Goal: Information Seeking & Learning: Learn about a topic

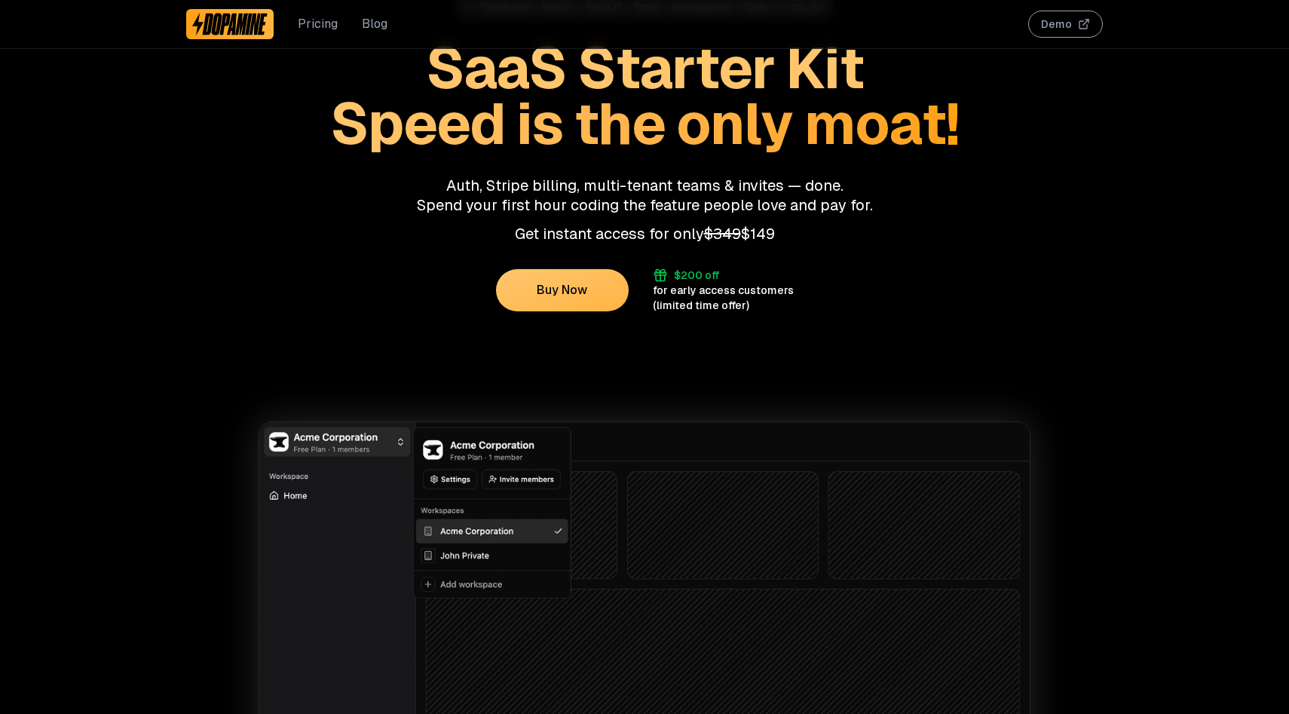
scroll to position [163, 0]
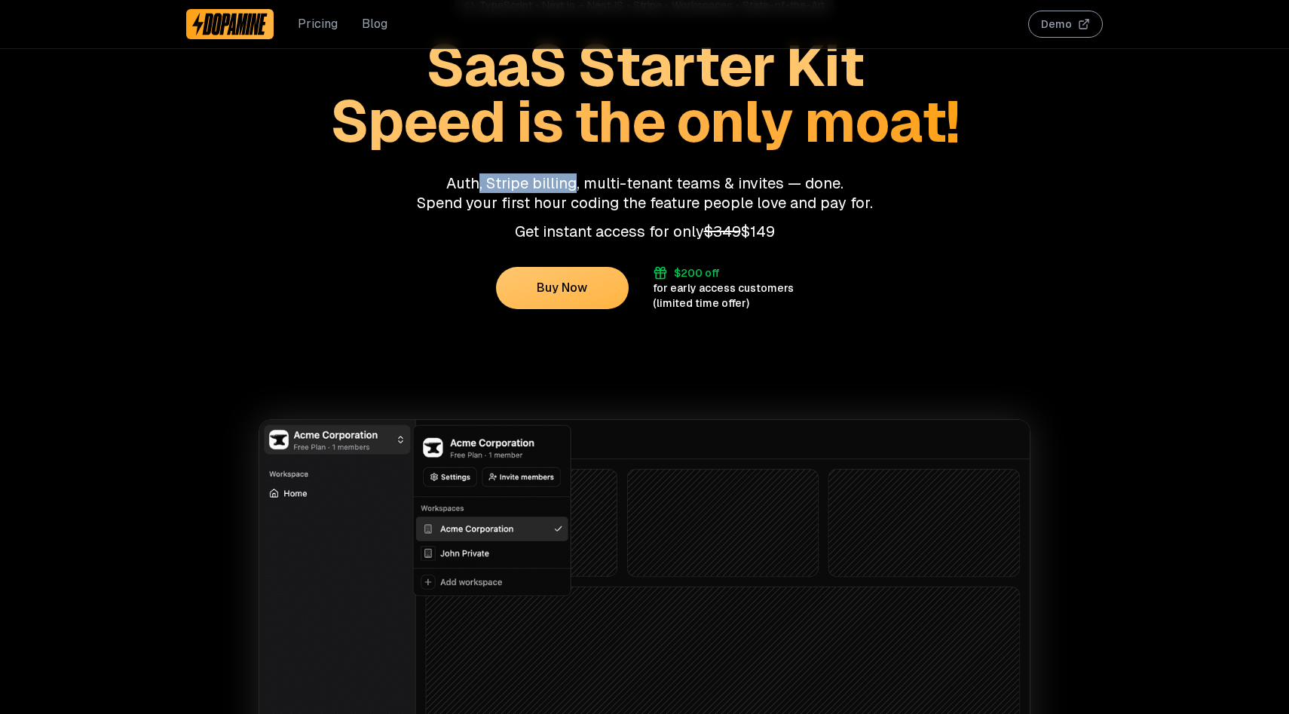
drag, startPoint x: 483, startPoint y: 185, endPoint x: 575, endPoint y: 184, distance: 92.0
click at [575, 184] on p "Auth, Stripe billing, multi-tenant teams & invites — done. Spend your first hou…" at bounding box center [644, 192] width 917 height 39
drag, startPoint x: 608, startPoint y: 179, endPoint x: 696, endPoint y: 178, distance: 88.2
click at [696, 178] on p "Auth, Stripe billing, multi-tenant teams & invites — done. Spend your first hou…" at bounding box center [644, 192] width 917 height 39
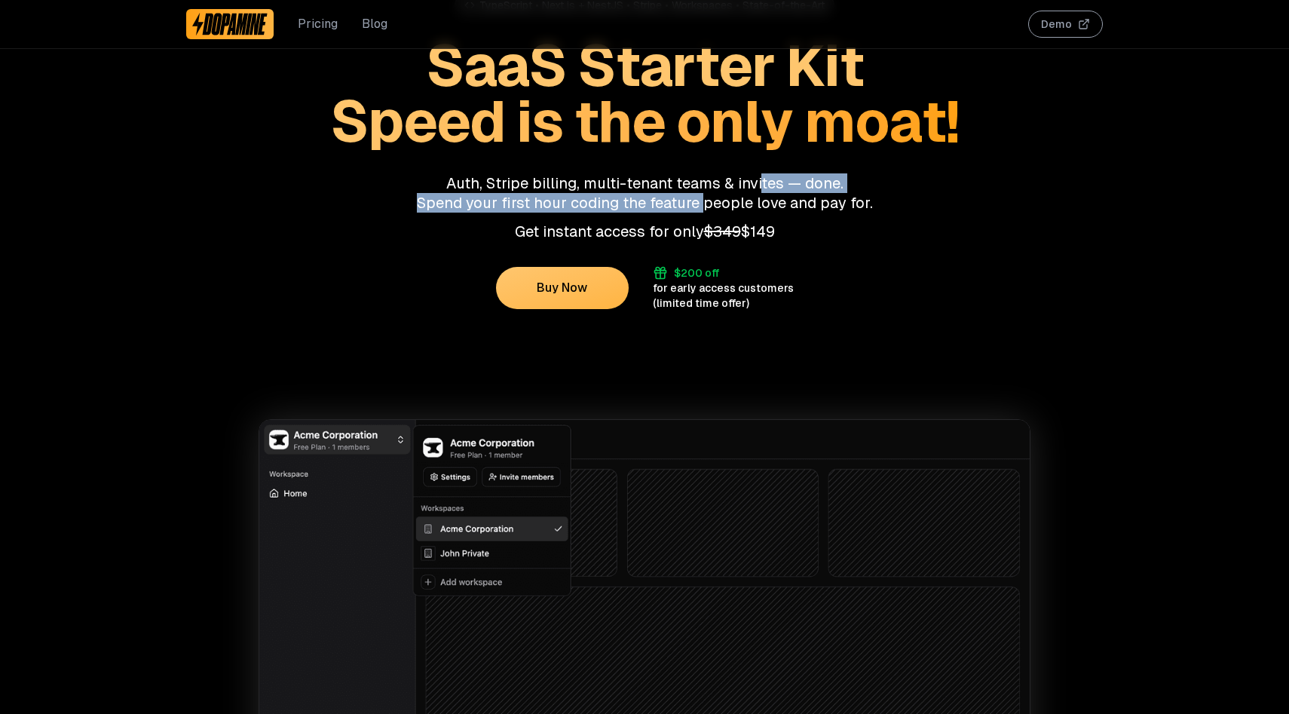
drag, startPoint x: 759, startPoint y: 179, endPoint x: 705, endPoint y: 198, distance: 57.7
click at [705, 198] on p "Auth, Stripe billing, multi-tenant teams & invites — done. Spend your first hou…" at bounding box center [644, 192] width 917 height 39
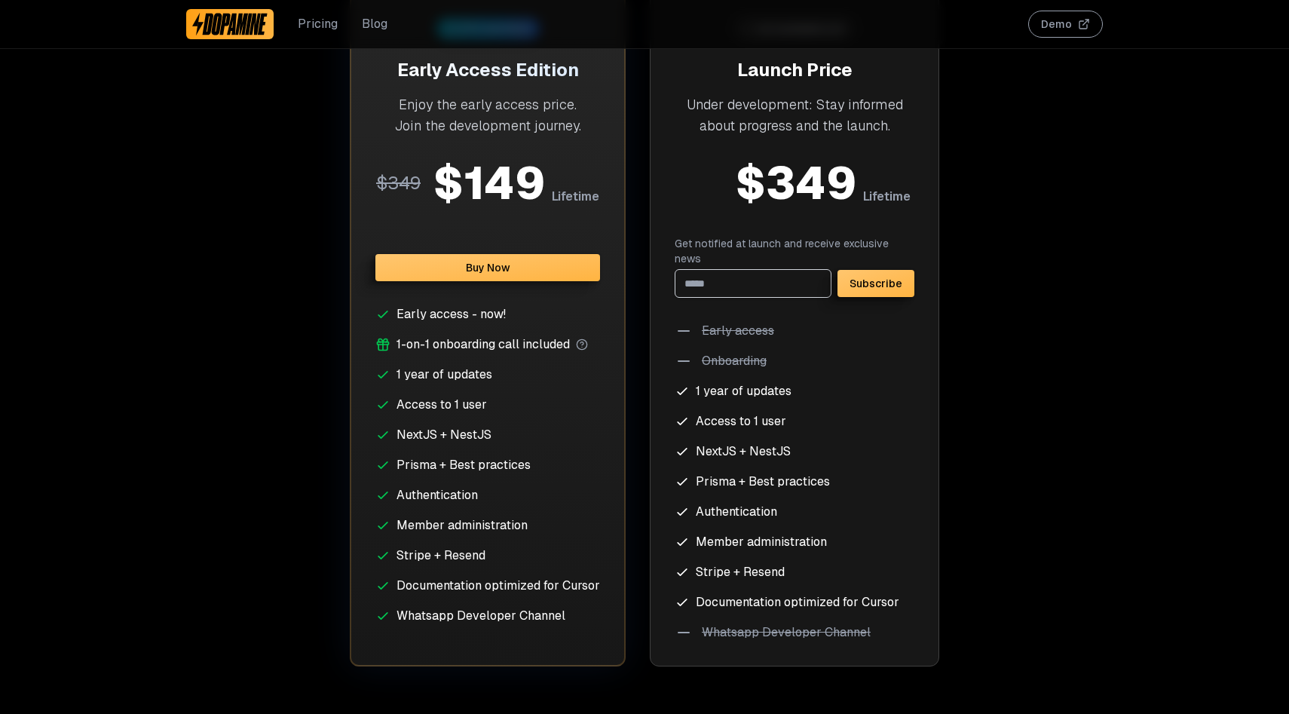
scroll to position [5955, 0]
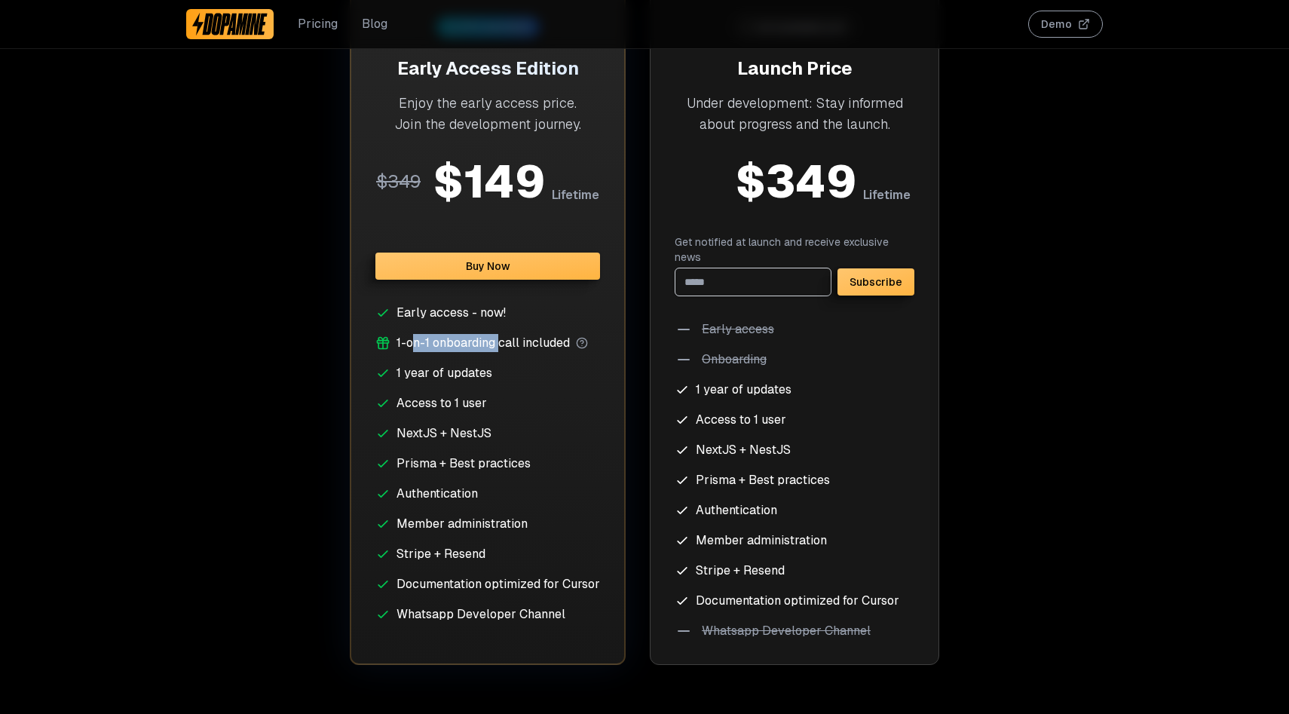
drag, startPoint x: 412, startPoint y: 345, endPoint x: 500, endPoint y: 344, distance: 87.4
click at [500, 344] on span "1-on-1 onboarding call included" at bounding box center [482, 343] width 173 height 18
drag, startPoint x: 540, startPoint y: 344, endPoint x: 563, endPoint y: 344, distance: 22.6
click at [563, 344] on span "1-on-1 onboarding call included" at bounding box center [482, 343] width 173 height 18
drag, startPoint x: 416, startPoint y: 375, endPoint x: 457, endPoint y: 375, distance: 40.7
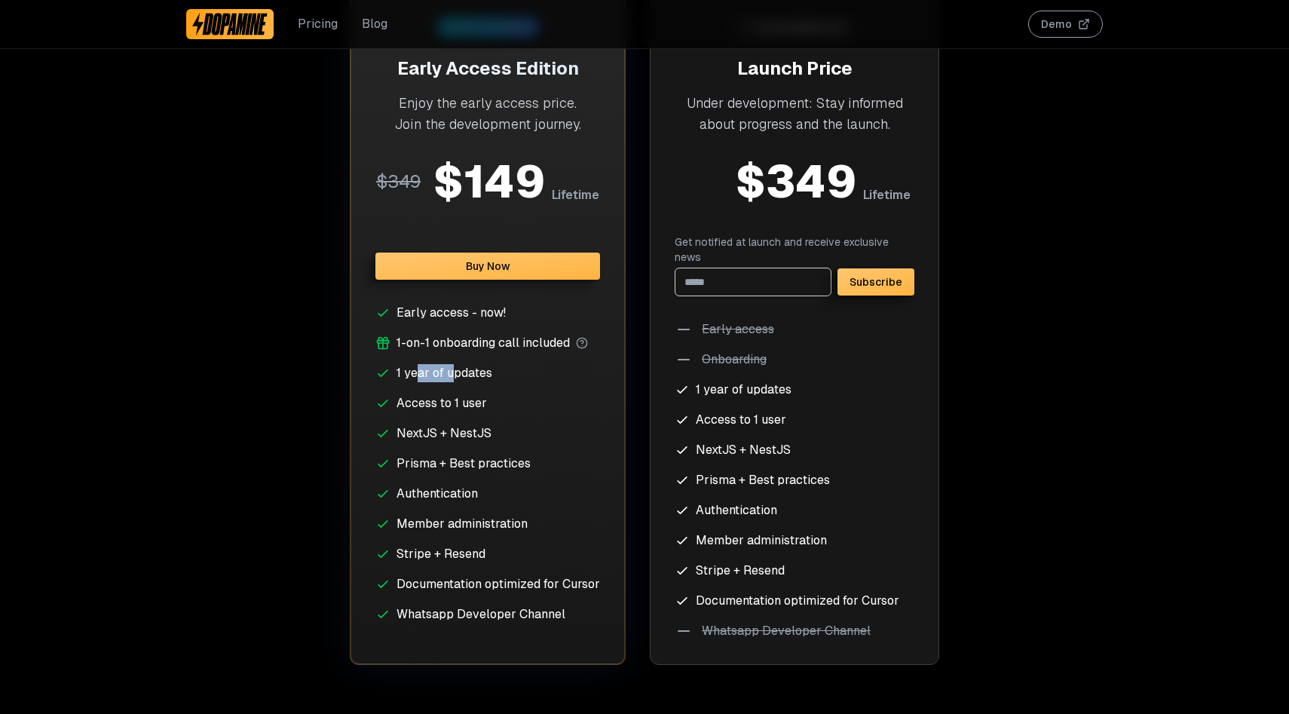
click at [457, 375] on li "1 year of updates" at bounding box center [487, 373] width 225 height 18
drag, startPoint x: 406, startPoint y: 406, endPoint x: 463, endPoint y: 406, distance: 57.3
click at [463, 406] on li "Access to 1 user" at bounding box center [487, 403] width 225 height 18
drag, startPoint x: 474, startPoint y: 405, endPoint x: 462, endPoint y: 430, distance: 27.6
click at [462, 430] on ul "Early access - now! 1-on-1 onboarding call included 1 year of updates Access to…" at bounding box center [487, 464] width 225 height 320
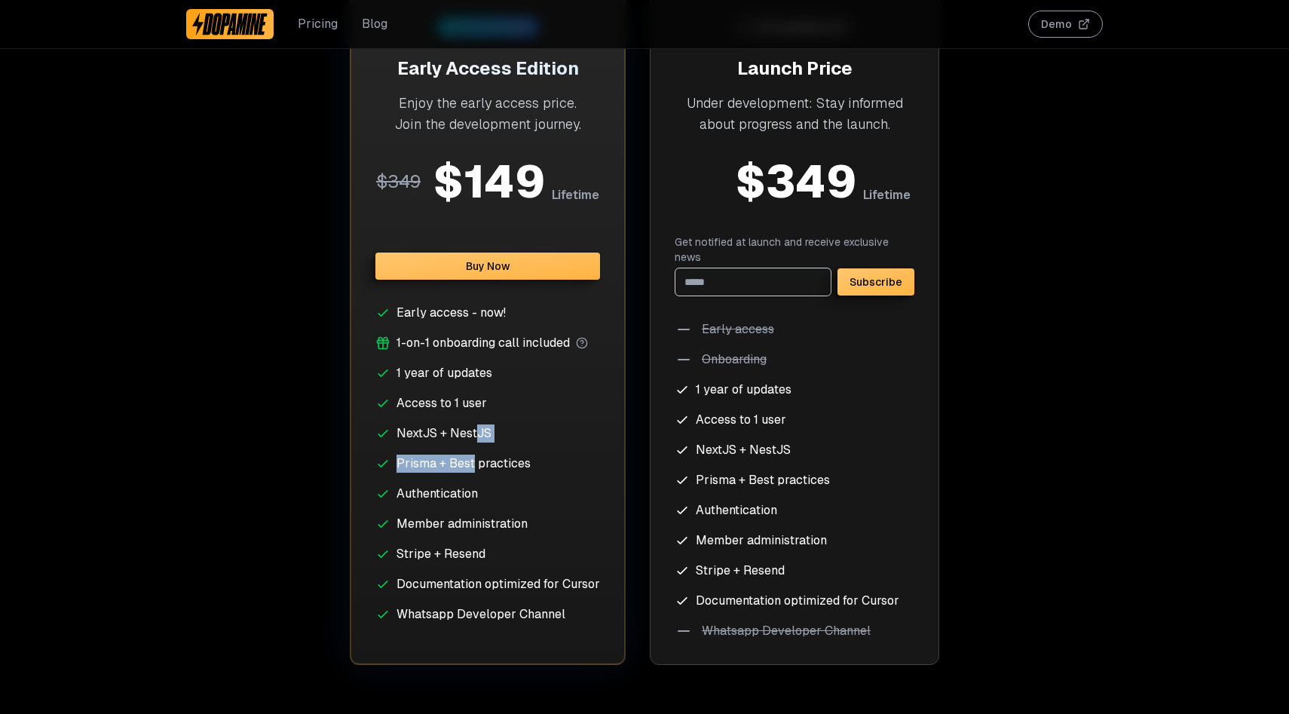
drag, startPoint x: 476, startPoint y: 430, endPoint x: 475, endPoint y: 458, distance: 27.9
click at [475, 458] on ul "Early access - now! 1-on-1 onboarding call included 1 year of updates Access to…" at bounding box center [487, 464] width 225 height 320
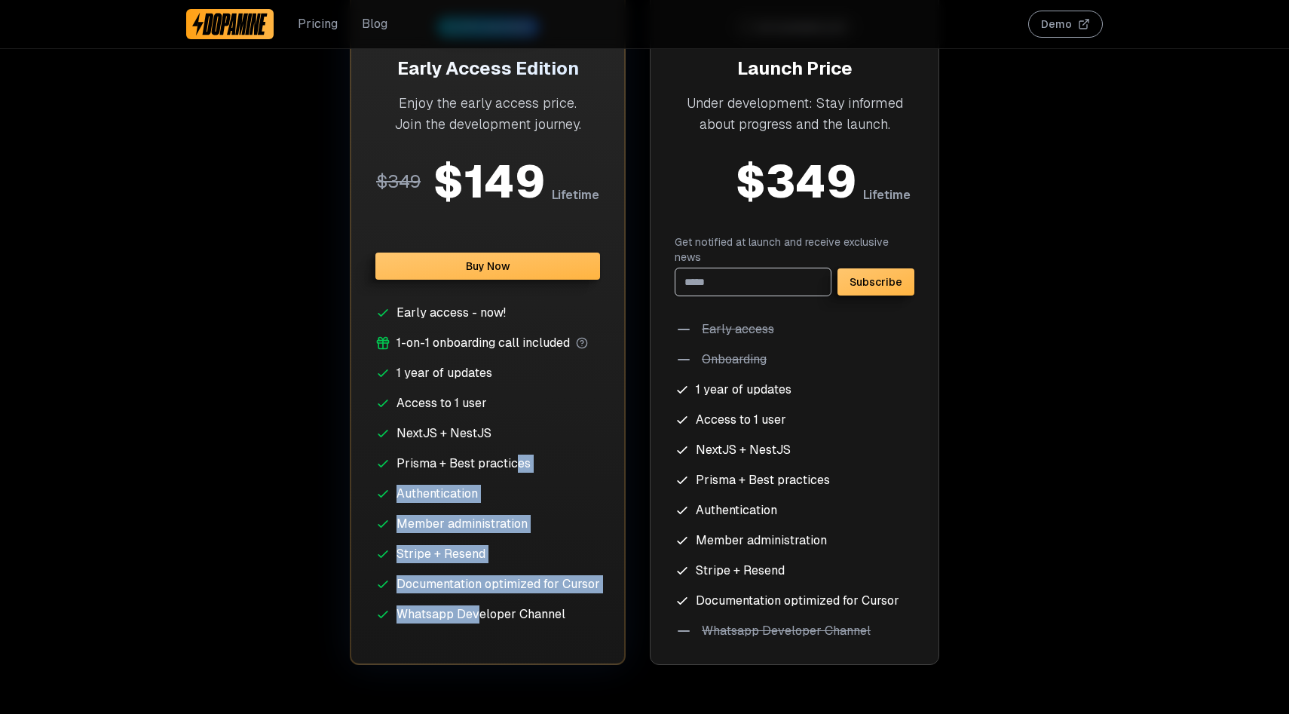
drag, startPoint x: 514, startPoint y: 466, endPoint x: 480, endPoint y: 611, distance: 148.6
click at [481, 612] on ul "Early access - now! 1-on-1 onboarding call included 1 year of updates Access to…" at bounding box center [487, 464] width 225 height 320
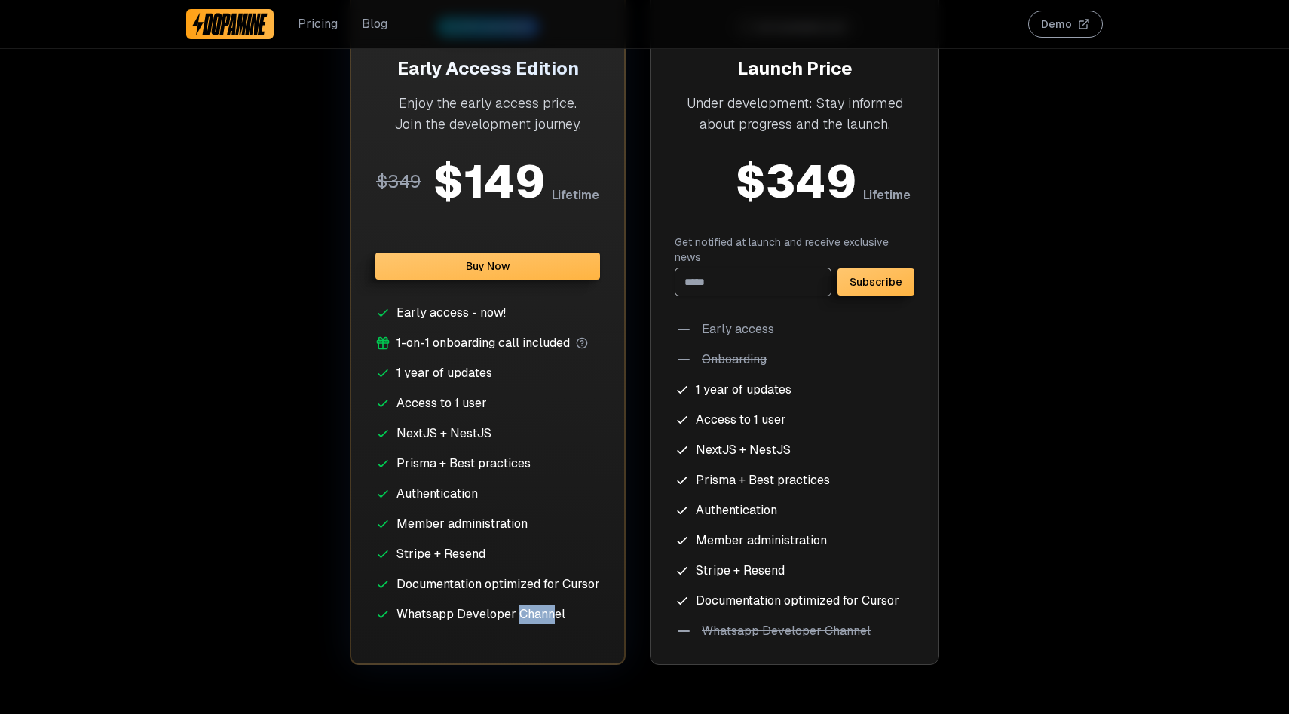
drag, startPoint x: 514, startPoint y: 616, endPoint x: 548, endPoint y: 616, distance: 33.9
click at [548, 616] on li "Whatsapp Developer Channel" at bounding box center [487, 614] width 225 height 18
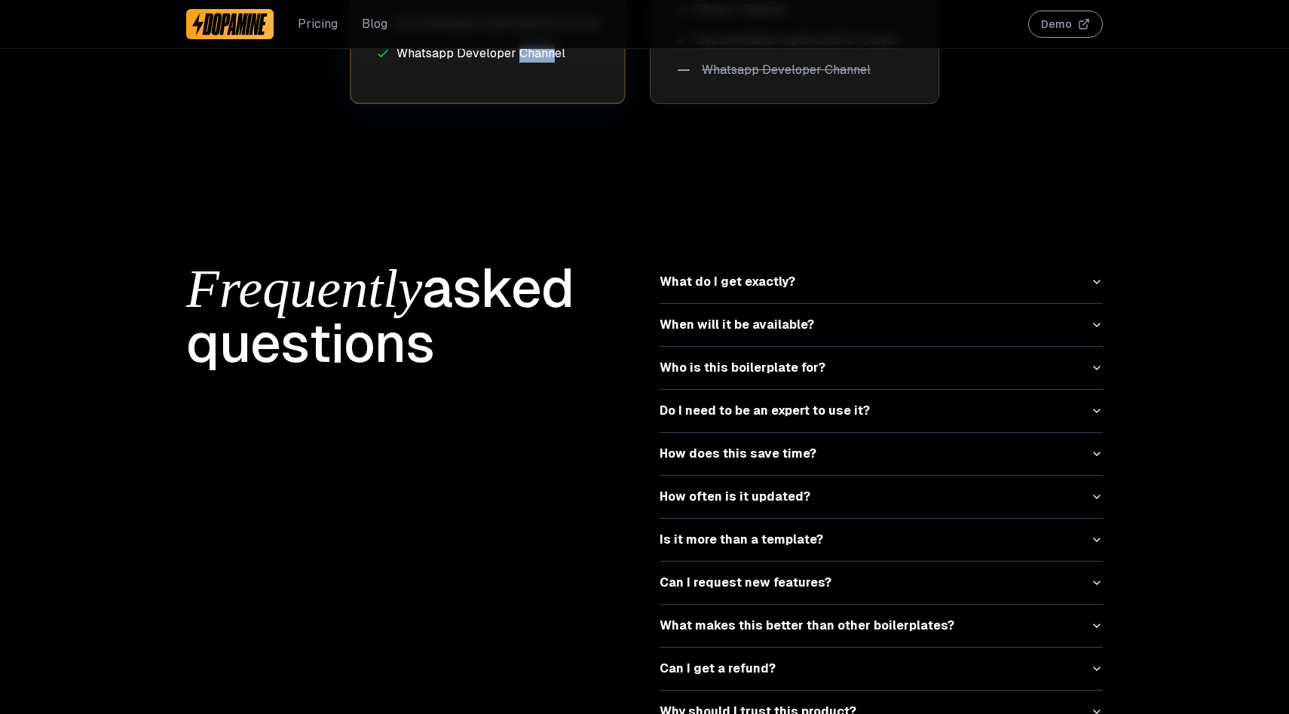
scroll to position [6531, 0]
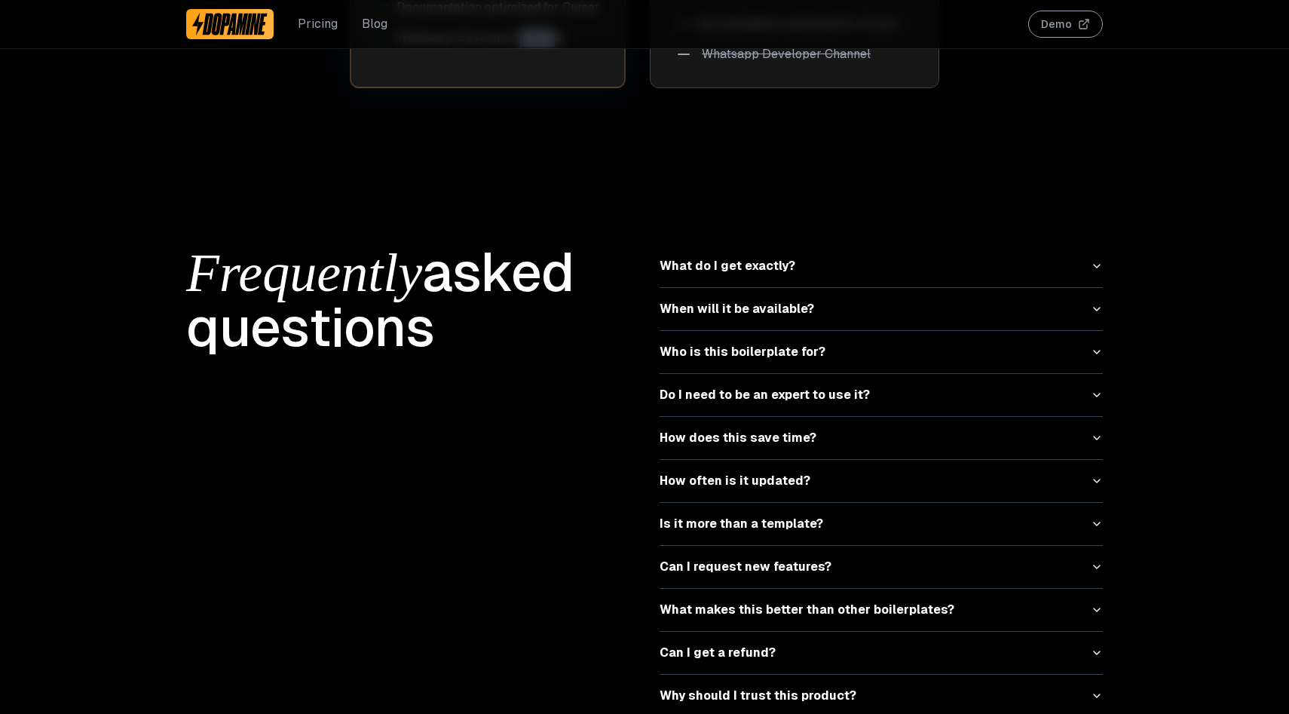
click at [1091, 260] on icon "button" at bounding box center [1097, 266] width 12 height 12
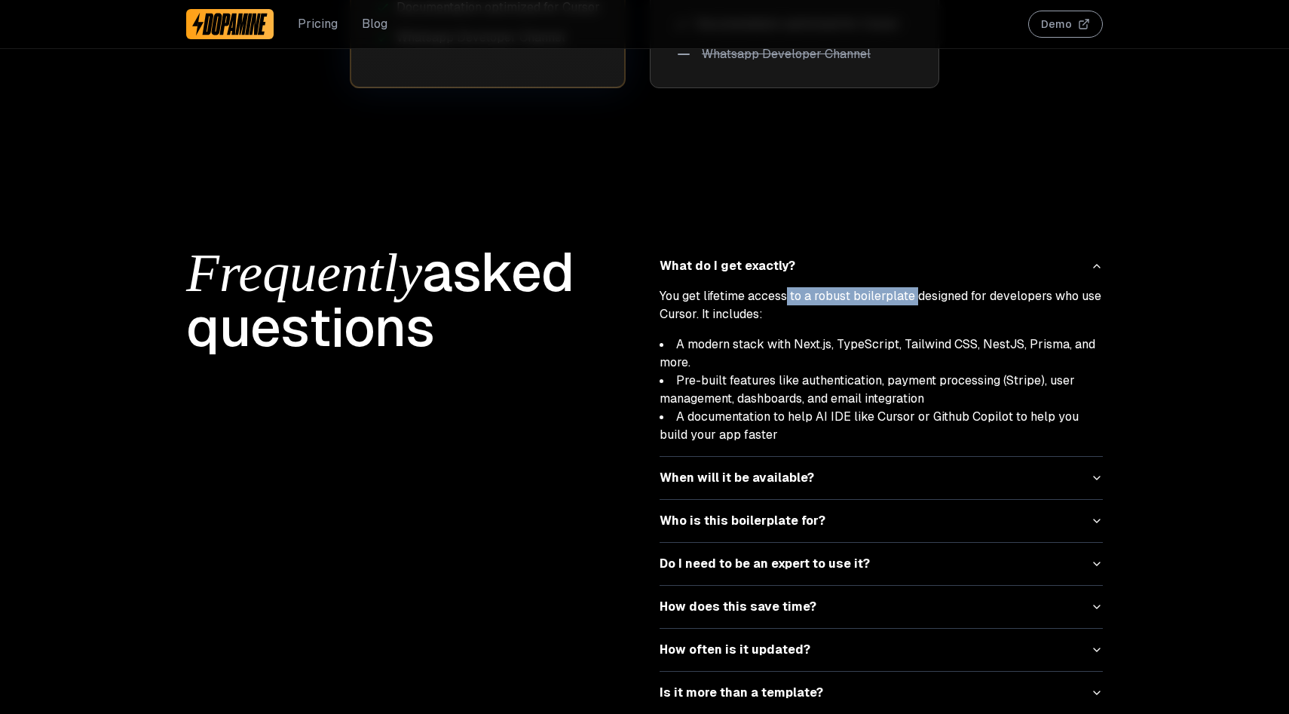
drag, startPoint x: 786, startPoint y: 286, endPoint x: 914, endPoint y: 280, distance: 127.5
click at [914, 287] on p "You get lifetime access to a robust boilerplate designed for developers who use…" at bounding box center [881, 305] width 443 height 36
drag, startPoint x: 937, startPoint y: 280, endPoint x: 938, endPoint y: 296, distance: 15.8
click at [938, 296] on p "You get lifetime access to a robust boilerplate designed for developers who use…" at bounding box center [881, 305] width 443 height 36
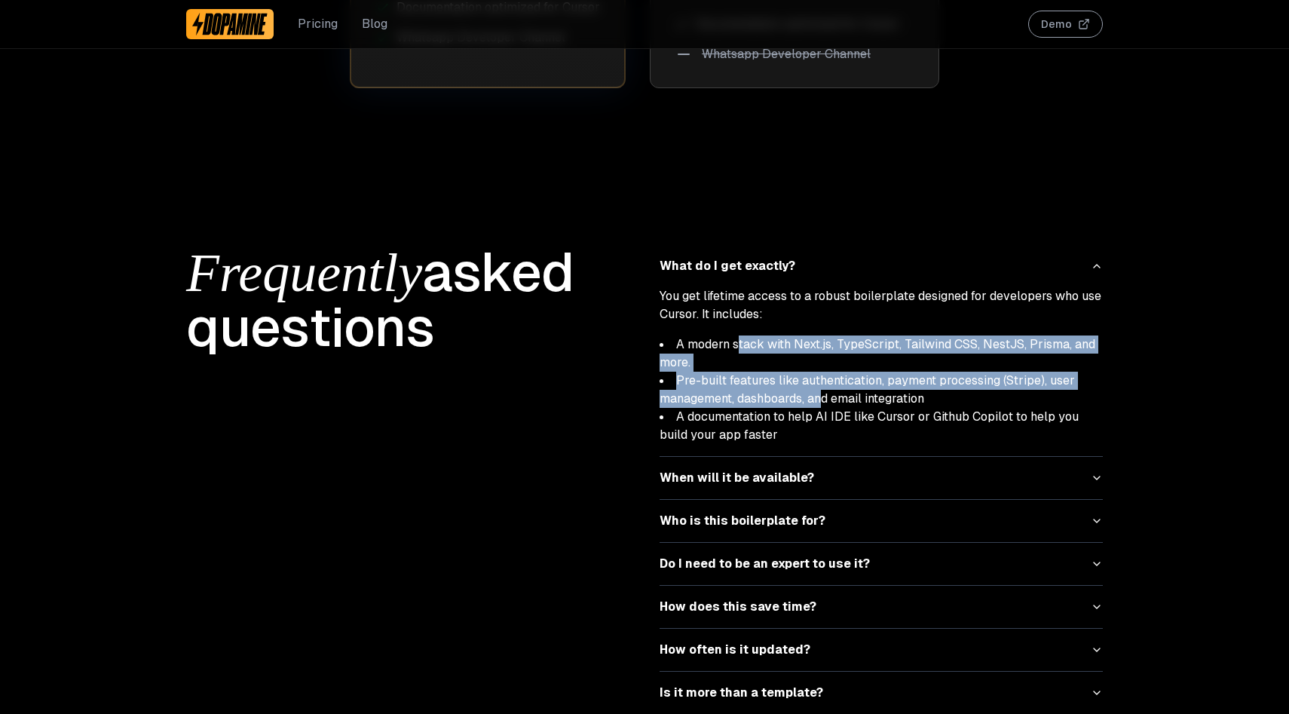
drag, startPoint x: 738, startPoint y: 328, endPoint x: 819, endPoint y: 373, distance: 92.5
click at [819, 373] on ul "A modern stack with Next.js, TypeScript, Tailwind CSS, NestJS, Prisma, and more…" at bounding box center [881, 389] width 443 height 109
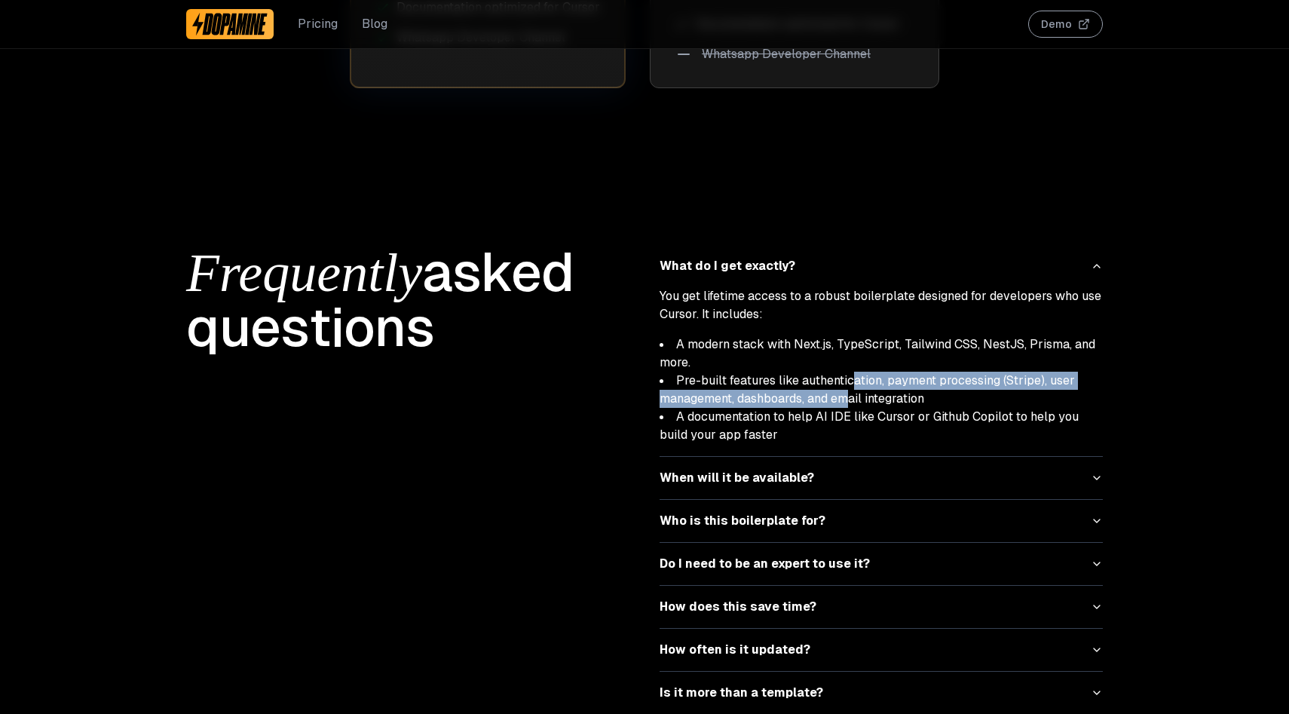
drag, startPoint x: 846, startPoint y: 364, endPoint x: 846, endPoint y: 384, distance: 20.4
click at [846, 384] on li "Pre-built features like authentication, payment processing (Stripe), user manag…" at bounding box center [881, 390] width 443 height 36
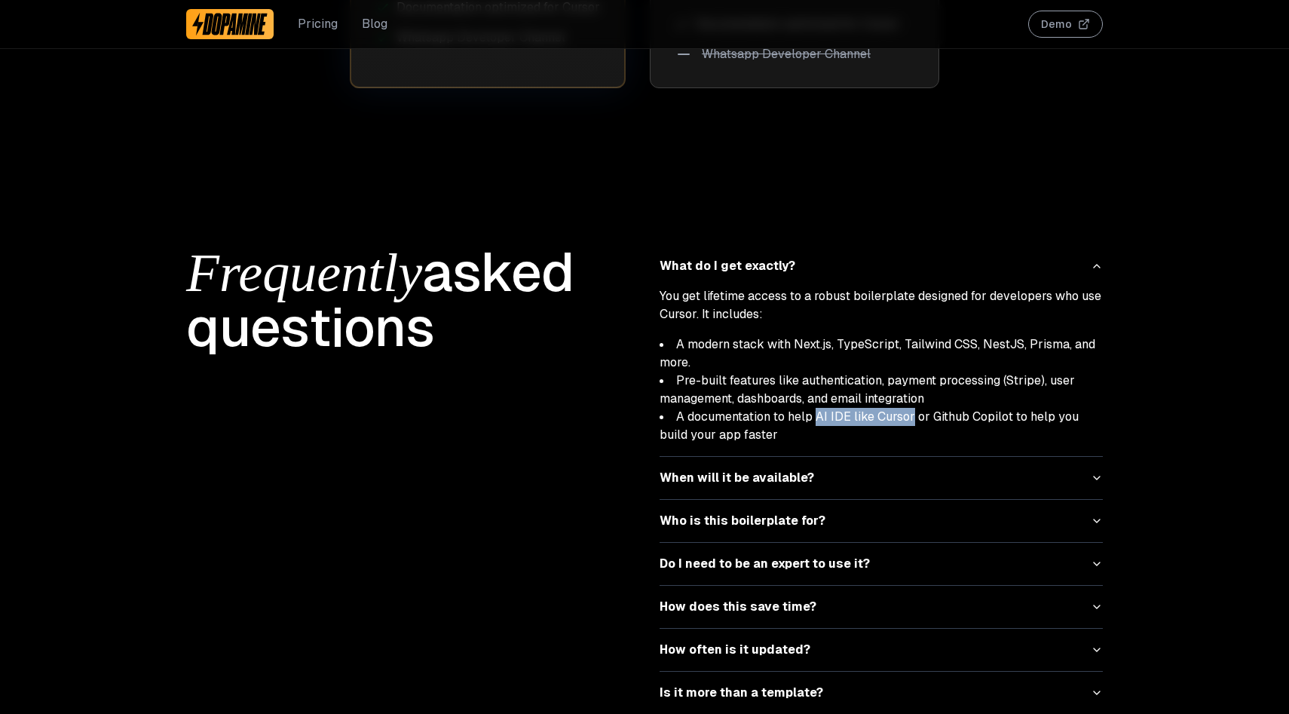
drag, startPoint x: 815, startPoint y: 400, endPoint x: 908, endPoint y: 395, distance: 93.6
click at [908, 408] on li "A documentation to help AI IDE like Cursor or Github Copilot to help you build …" at bounding box center [881, 426] width 443 height 36
drag, startPoint x: 944, startPoint y: 403, endPoint x: 990, endPoint y: 403, distance: 45.2
click at [990, 408] on li "A documentation to help AI IDE like Cursor or Github Copilot to help you build …" at bounding box center [881, 426] width 443 height 36
drag, startPoint x: 1024, startPoint y: 400, endPoint x: 966, endPoint y: 442, distance: 72.4
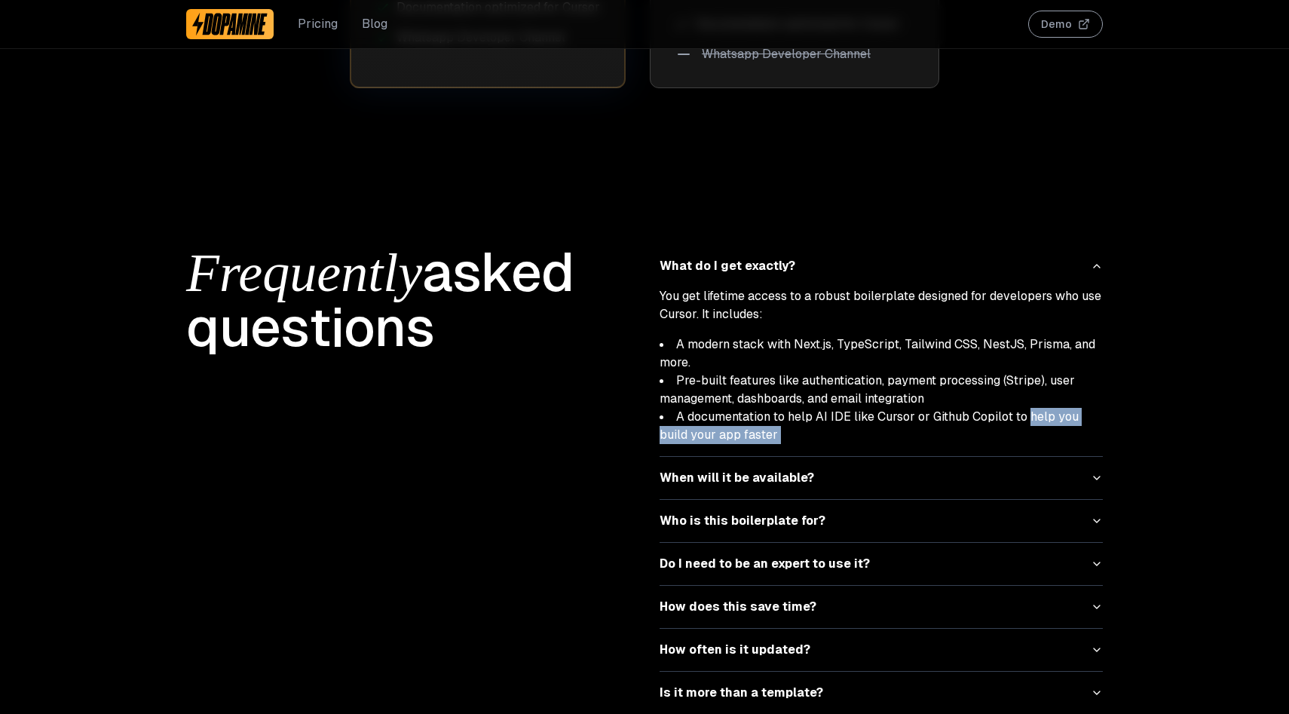
click at [966, 442] on div "What do I get exactly? You get lifetime access to a robust boilerplate designed…" at bounding box center [881, 565] width 443 height 641
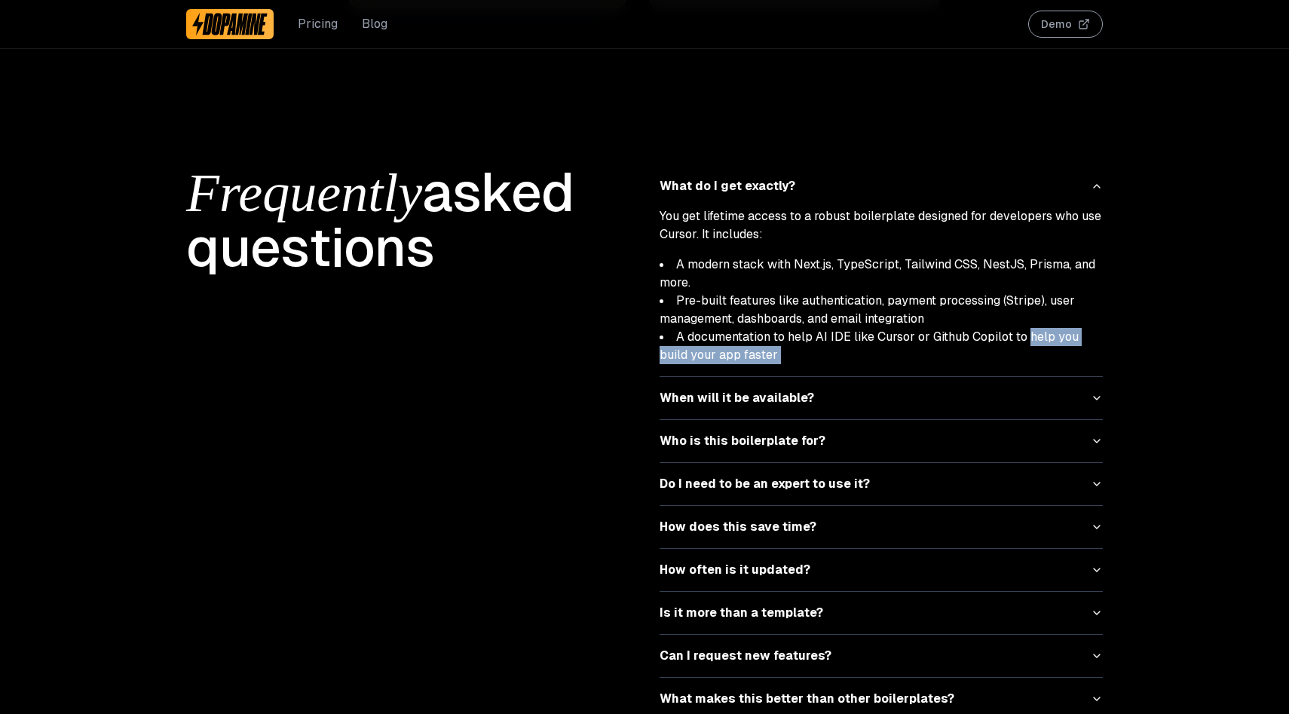
scroll to position [6613, 0]
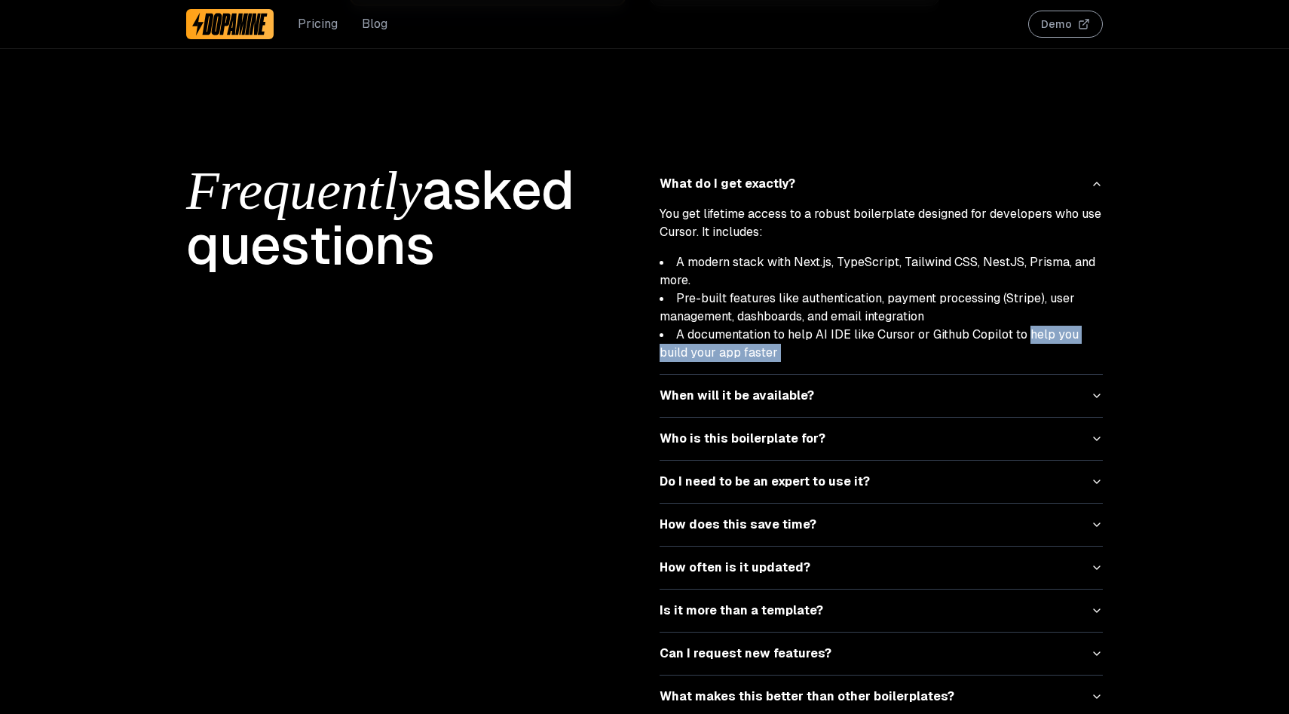
click at [1099, 390] on icon "button" at bounding box center [1097, 396] width 12 height 12
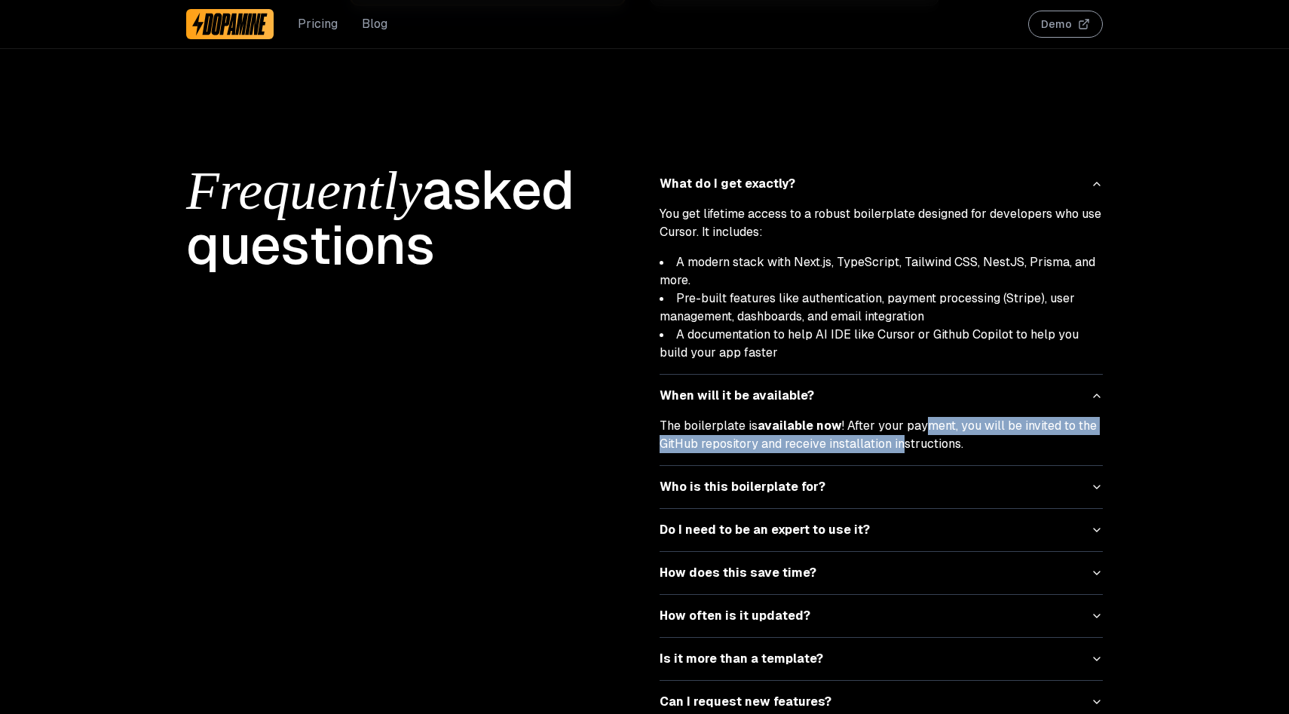
drag, startPoint x: 925, startPoint y: 412, endPoint x: 900, endPoint y: 427, distance: 29.1
click at [900, 427] on p "The boilerplate is available now ! After your payment, you will be invited to t…" at bounding box center [881, 435] width 443 height 36
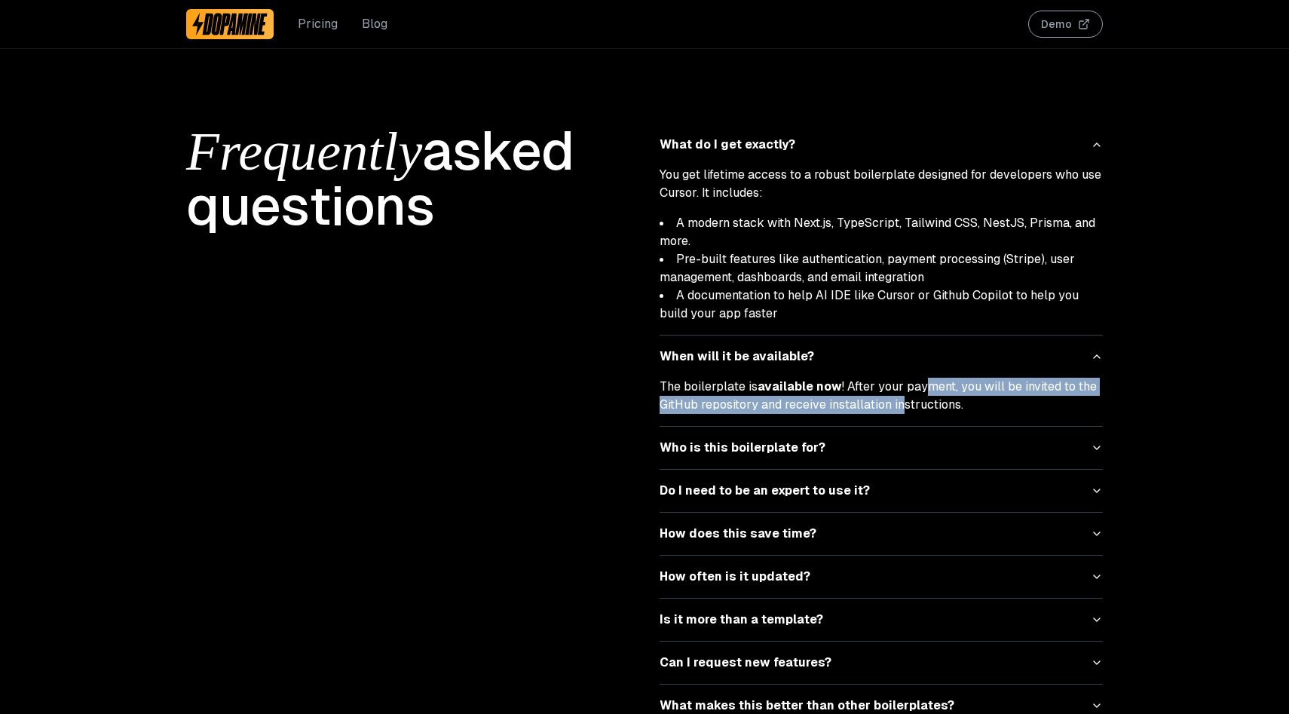
scroll to position [6656, 0]
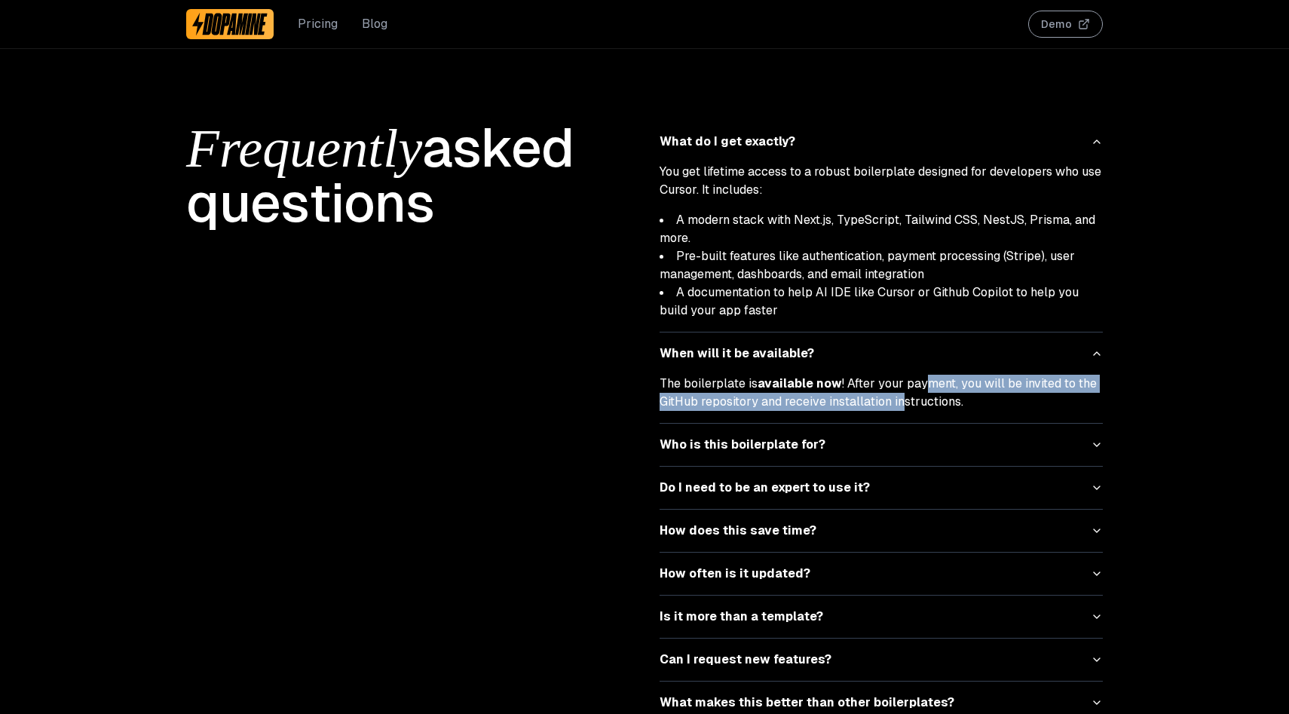
click at [900, 427] on button "Who is this boilerplate for?" at bounding box center [881, 445] width 443 height 42
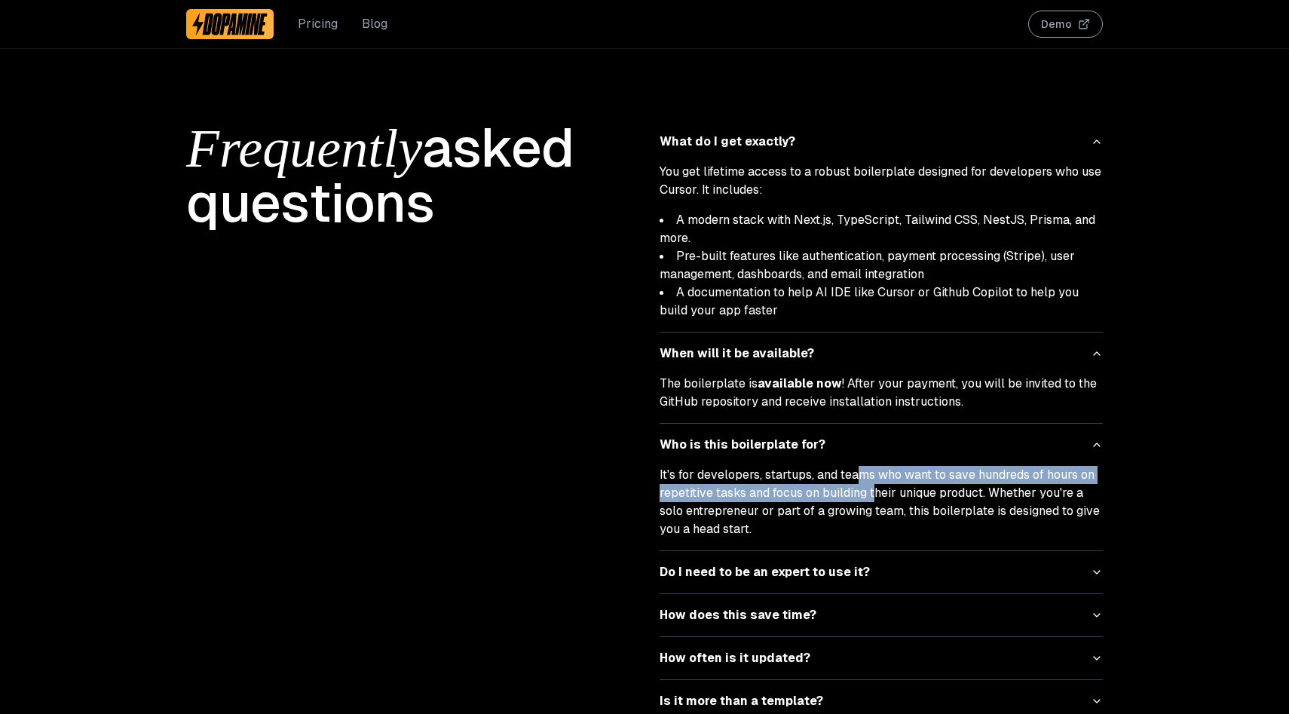
drag, startPoint x: 859, startPoint y: 458, endPoint x: 874, endPoint y: 477, distance: 24.6
click at [874, 477] on p "It's for developers, startups, and teams who want to save hundreds of hours on …" at bounding box center [881, 502] width 443 height 72
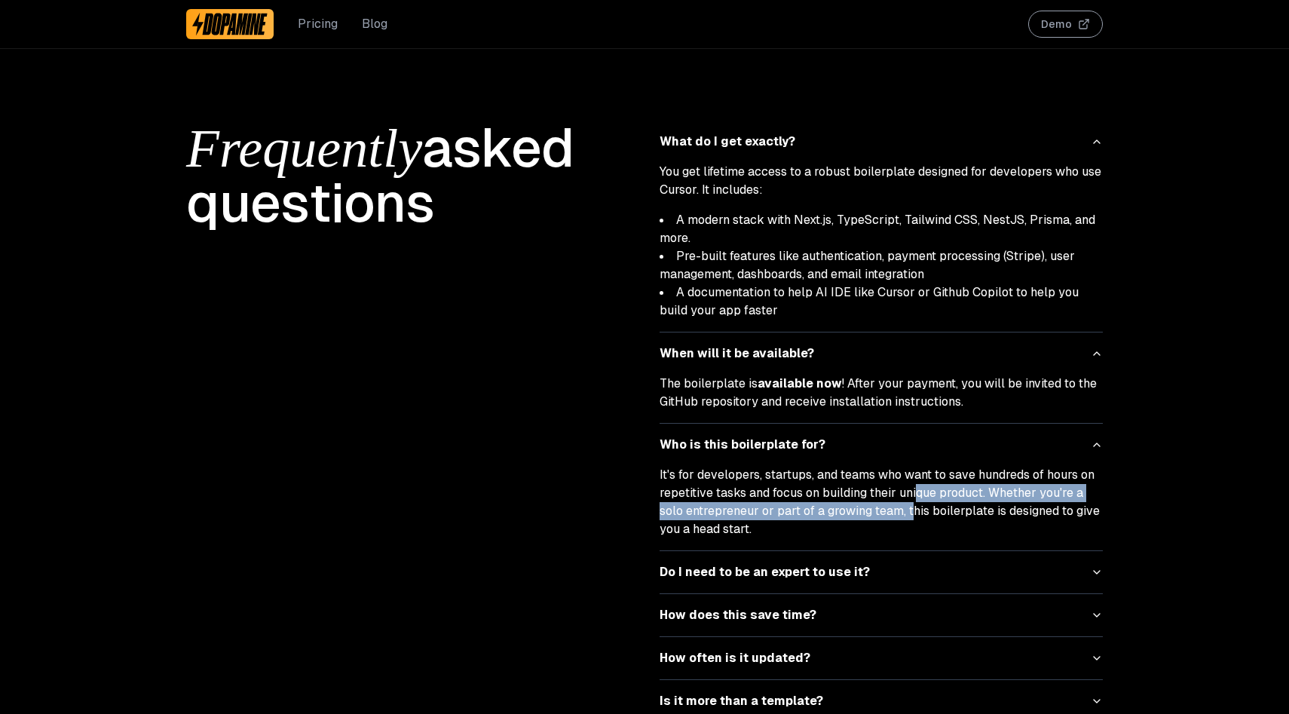
drag, startPoint x: 917, startPoint y: 479, endPoint x: 909, endPoint y: 493, distance: 16.2
click at [909, 493] on p "It's for developers, startups, and teams who want to save hundreds of hours on …" at bounding box center [881, 502] width 443 height 72
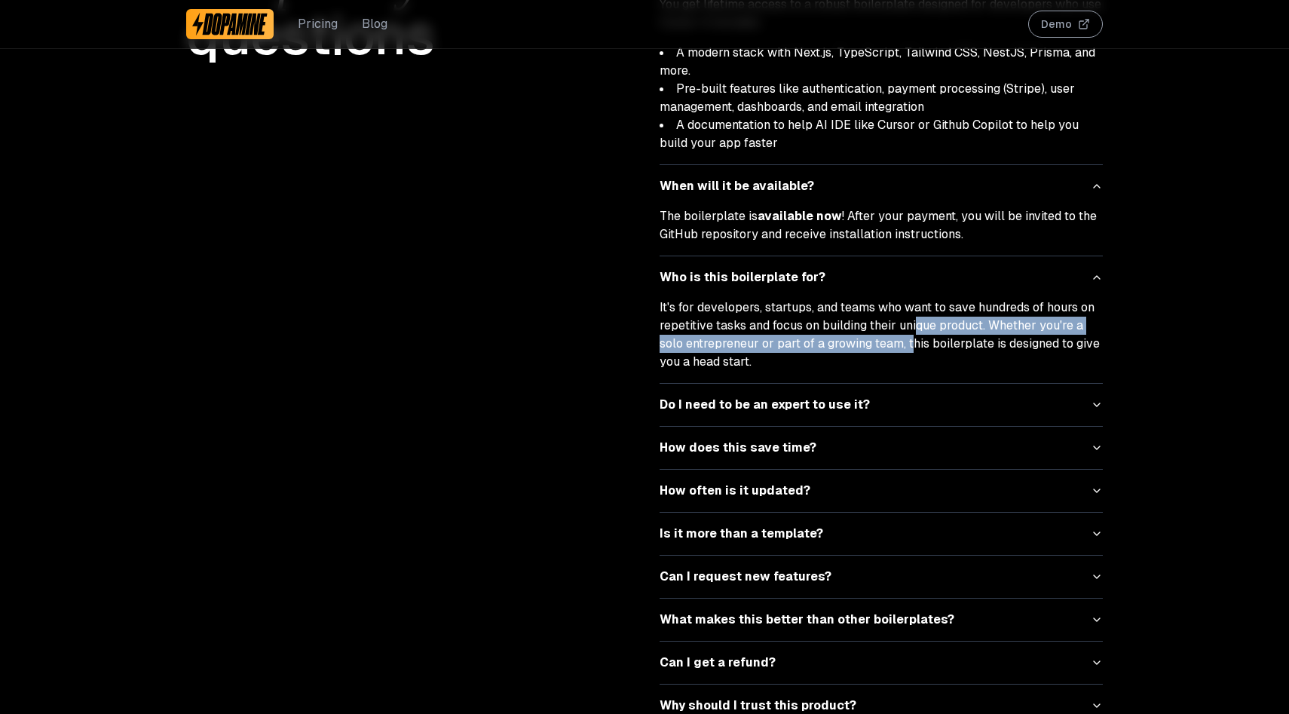
scroll to position [6824, 0]
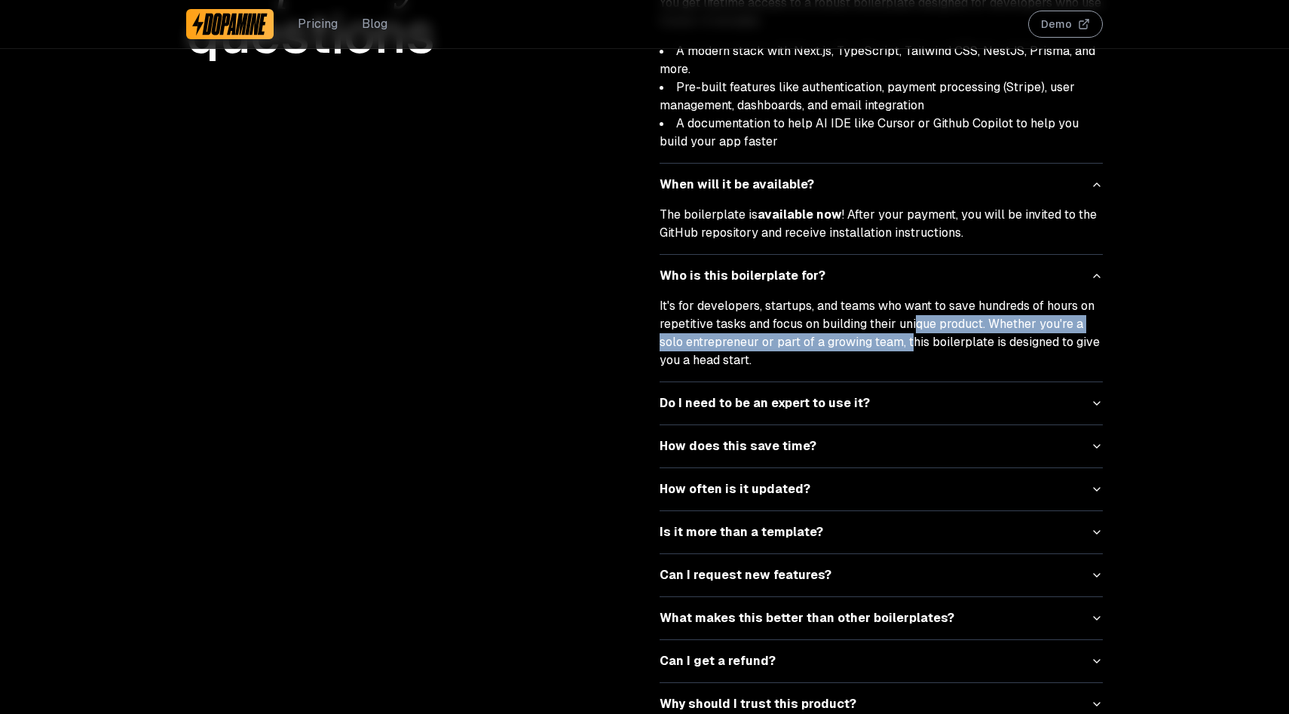
click at [946, 386] on button "Do I need to be an expert to use it?" at bounding box center [881, 403] width 443 height 42
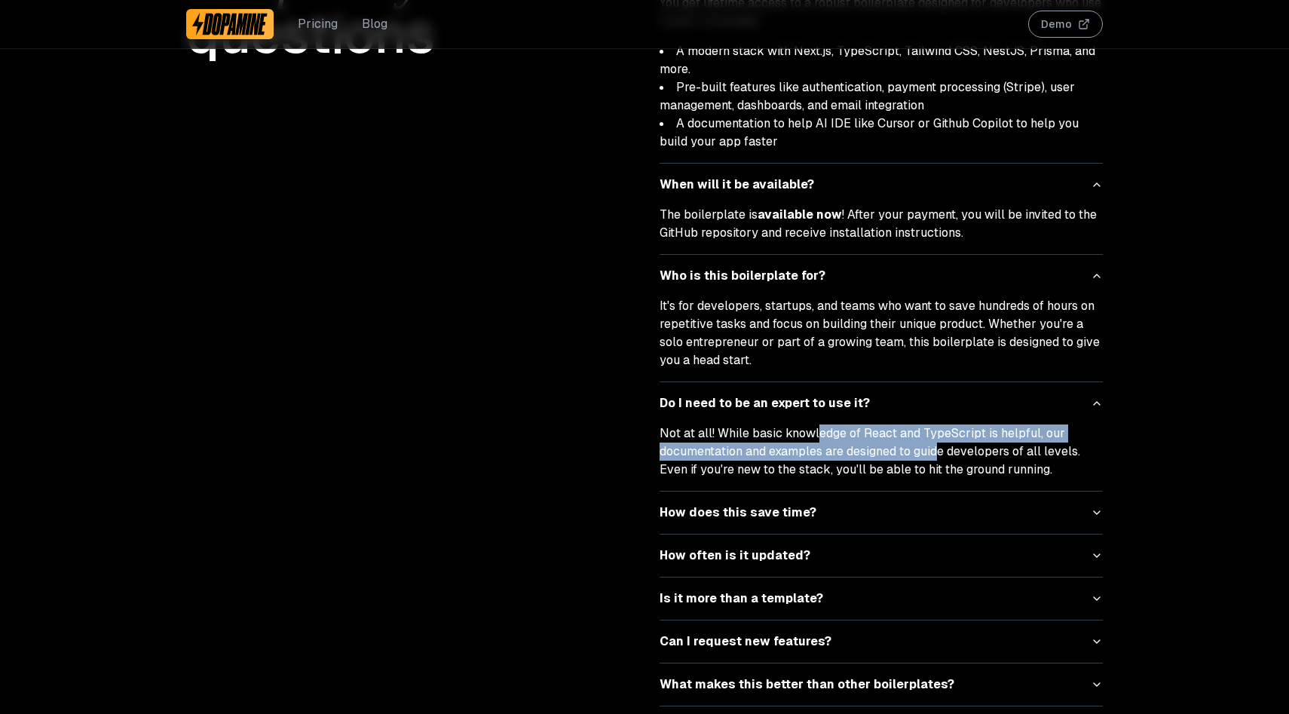
drag, startPoint x: 817, startPoint y: 421, endPoint x: 934, endPoint y: 432, distance: 117.4
click at [934, 432] on p "Not at all! While basic knowledge of React and TypeScript is helpful, our docum…" at bounding box center [881, 451] width 443 height 54
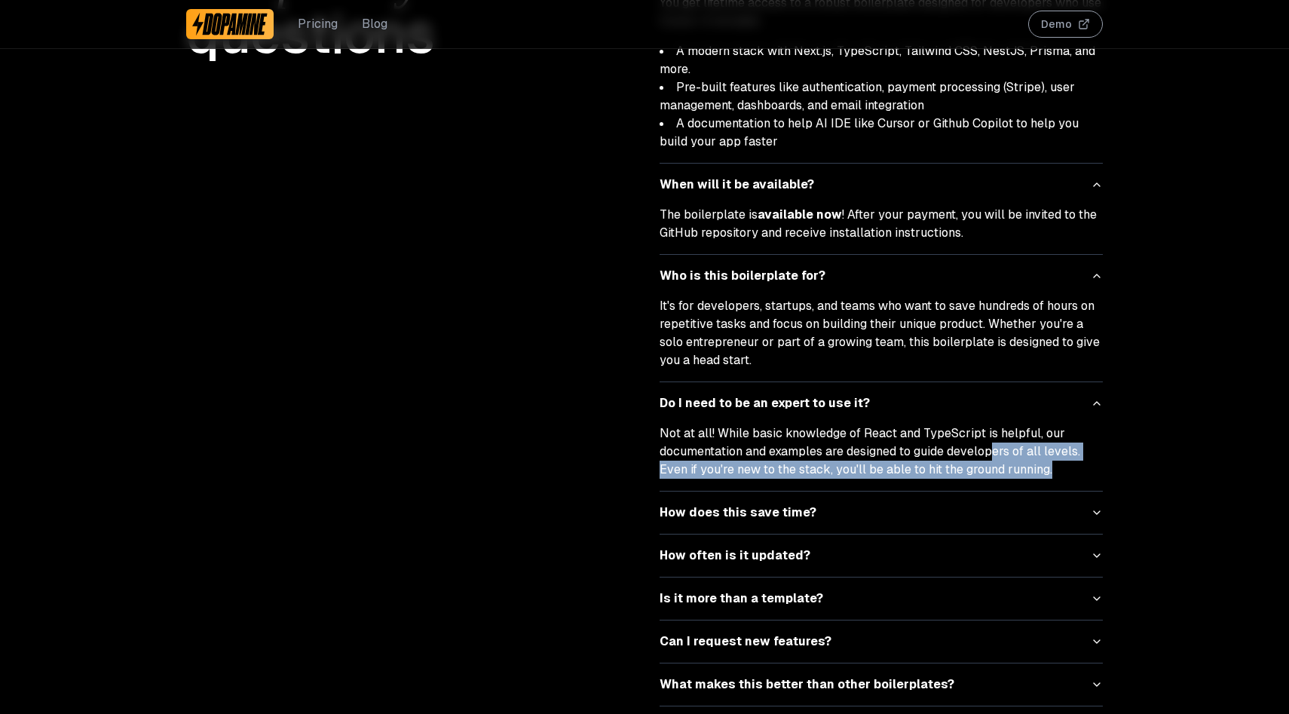
drag, startPoint x: 987, startPoint y: 433, endPoint x: 941, endPoint y: 474, distance: 61.9
click at [941, 474] on div "Not at all! While basic knowledge of React and TypeScript is helpful, our docum…" at bounding box center [881, 457] width 443 height 66
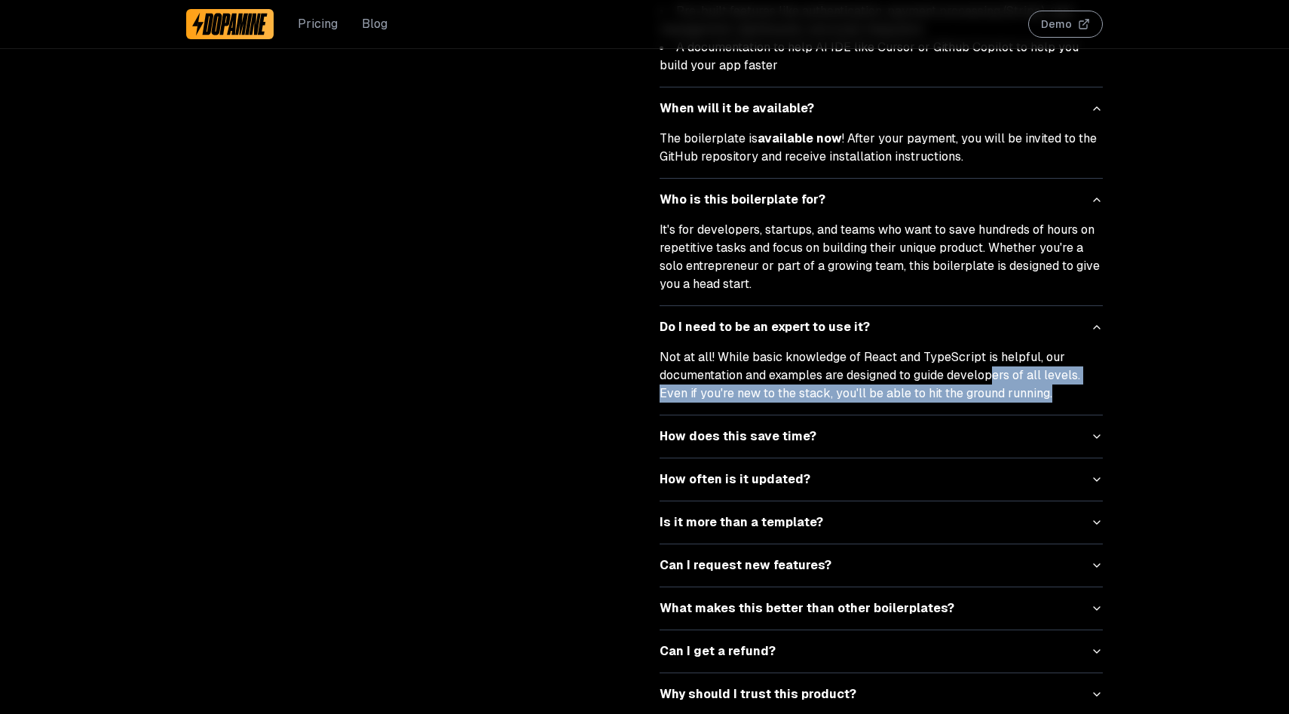
scroll to position [6948, 0]
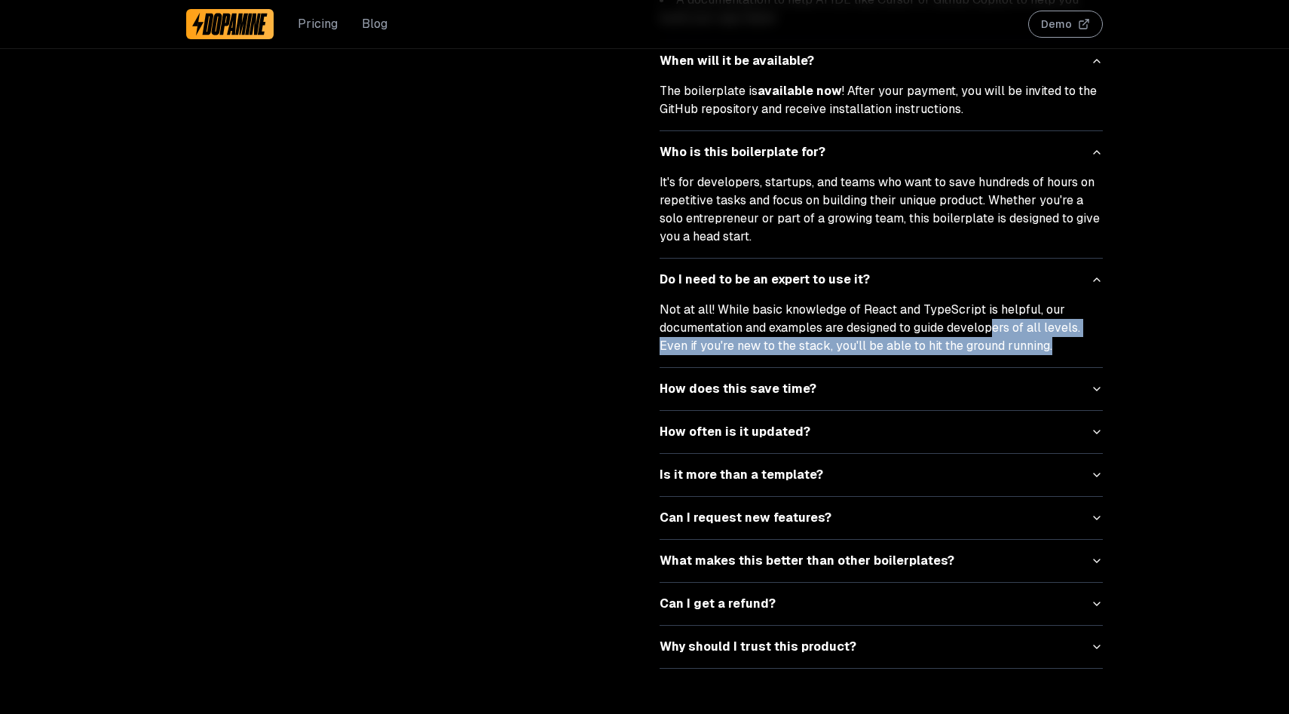
click at [1091, 512] on icon "button" at bounding box center [1097, 518] width 12 height 12
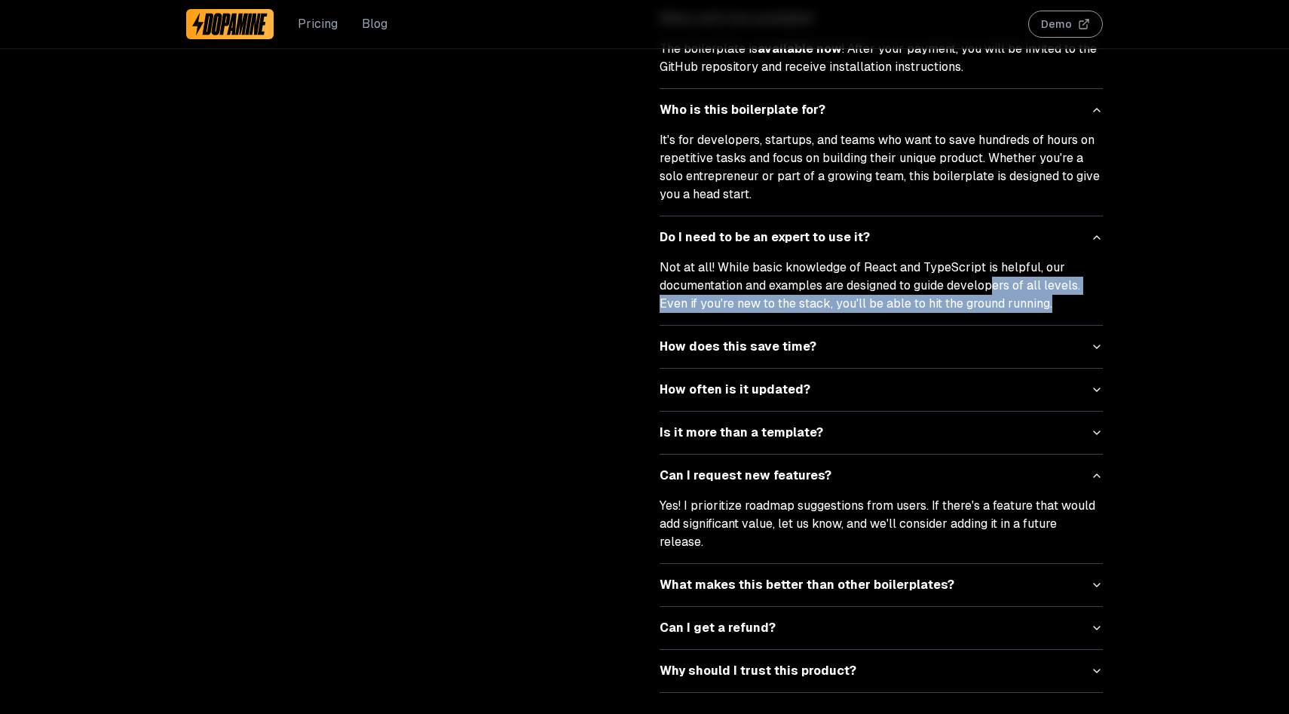
scroll to position [6996, 0]
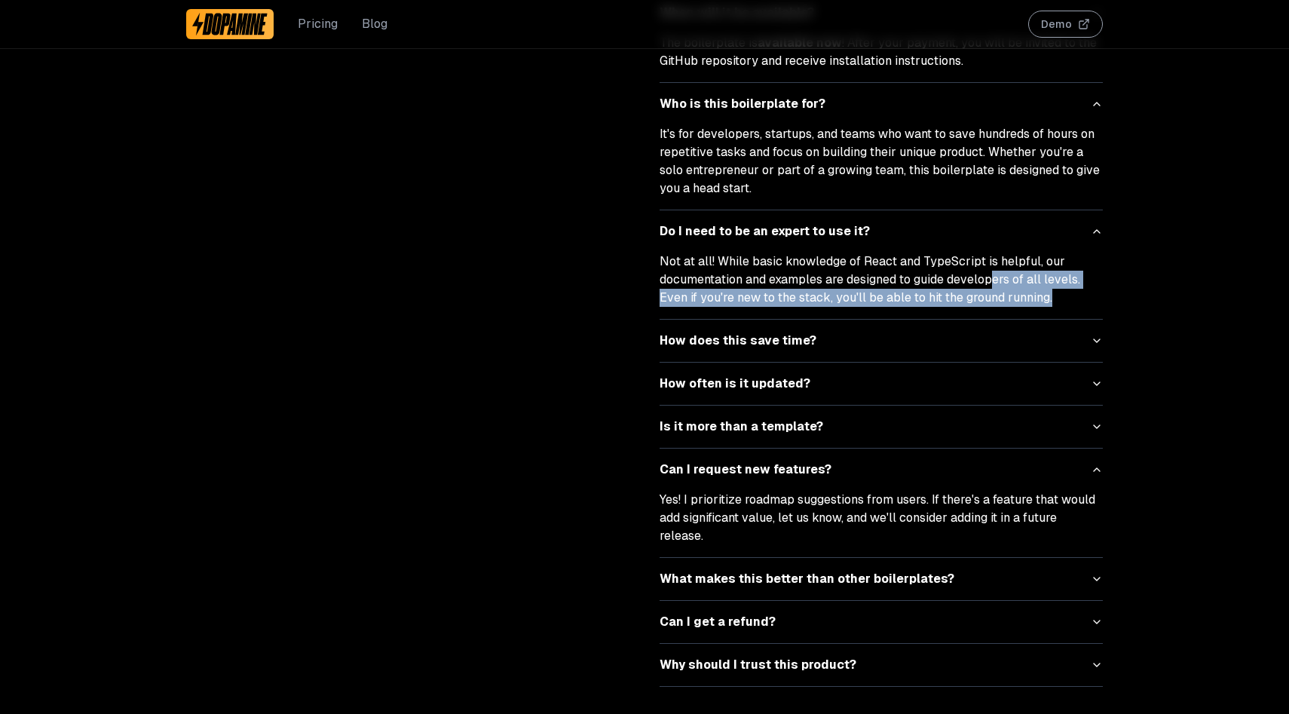
click at [1093, 616] on icon "button" at bounding box center [1097, 622] width 12 height 12
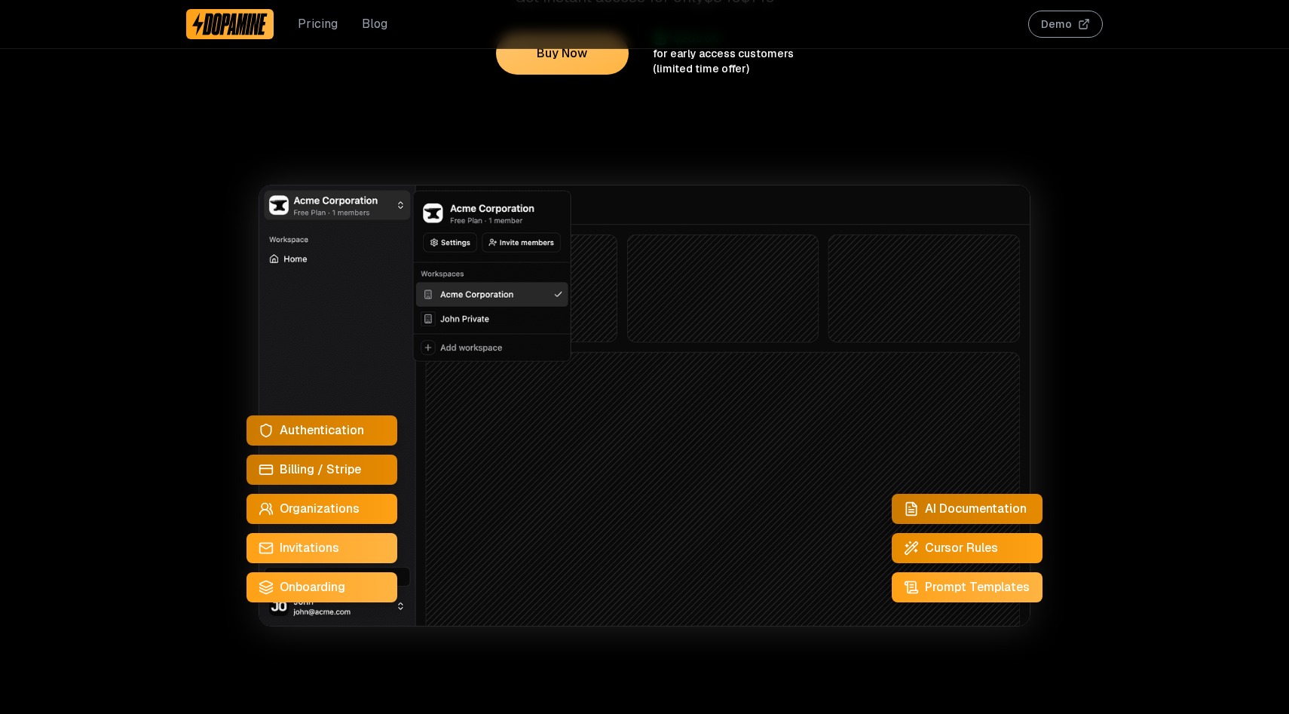
scroll to position [0, 0]
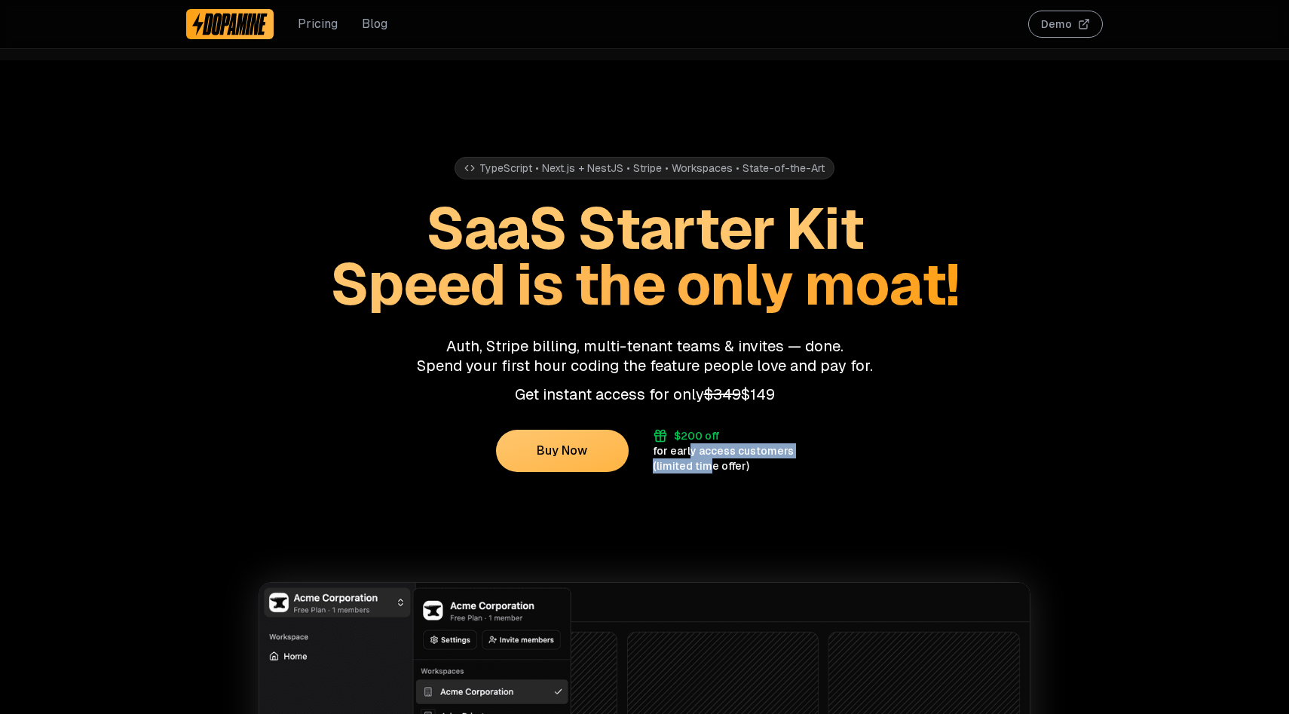
drag, startPoint x: 693, startPoint y: 452, endPoint x: 709, endPoint y: 470, distance: 23.5
click at [709, 470] on div "$200 off for early access customers (limited time offer)" at bounding box center [723, 450] width 141 height 45
click at [709, 470] on div "(limited time offer)" at bounding box center [701, 465] width 96 height 15
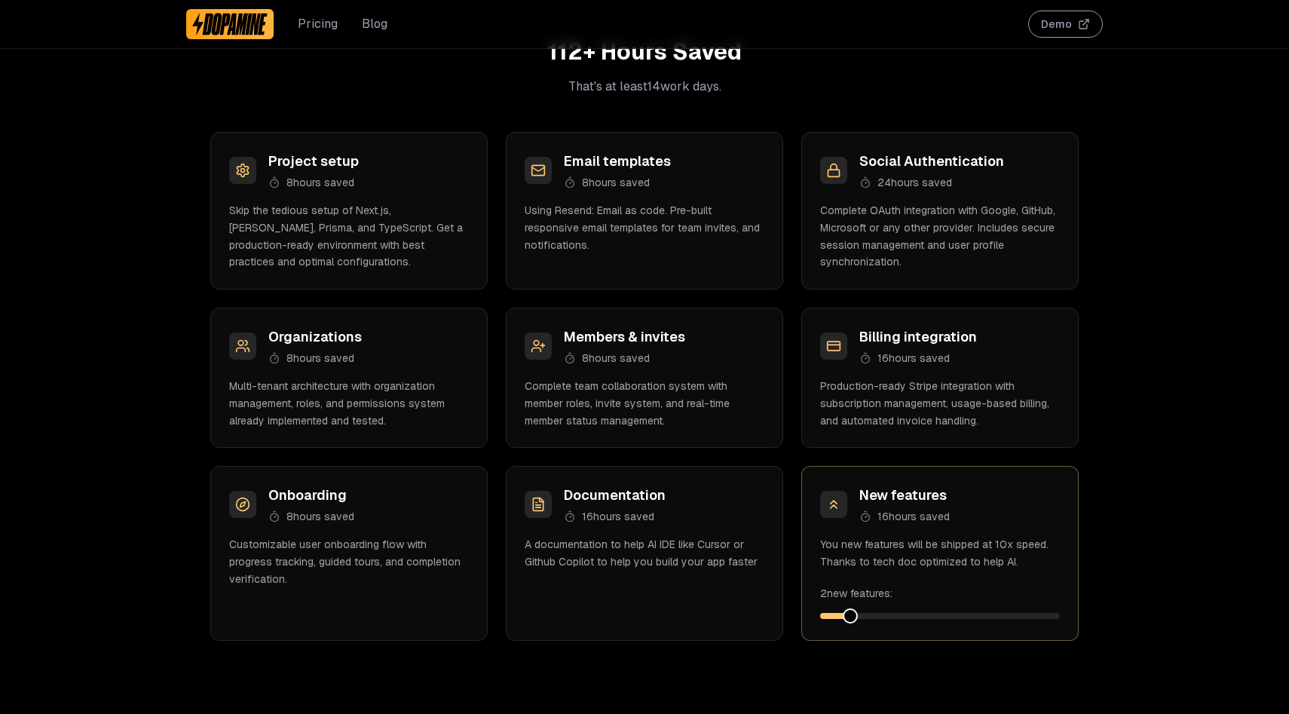
scroll to position [1704, 0]
drag, startPoint x: 928, startPoint y: 213, endPoint x: 953, endPoint y: 228, distance: 29.7
click at [953, 228] on p "Complete OAuth integration with Google, GitHub, Microsoft or any other provider…" at bounding box center [940, 234] width 240 height 69
click at [984, 234] on p "Complete OAuth integration with Google, GitHub, Microsoft or any other provider…" at bounding box center [940, 234] width 240 height 69
drag, startPoint x: 993, startPoint y: 227, endPoint x: 940, endPoint y: 235, distance: 53.4
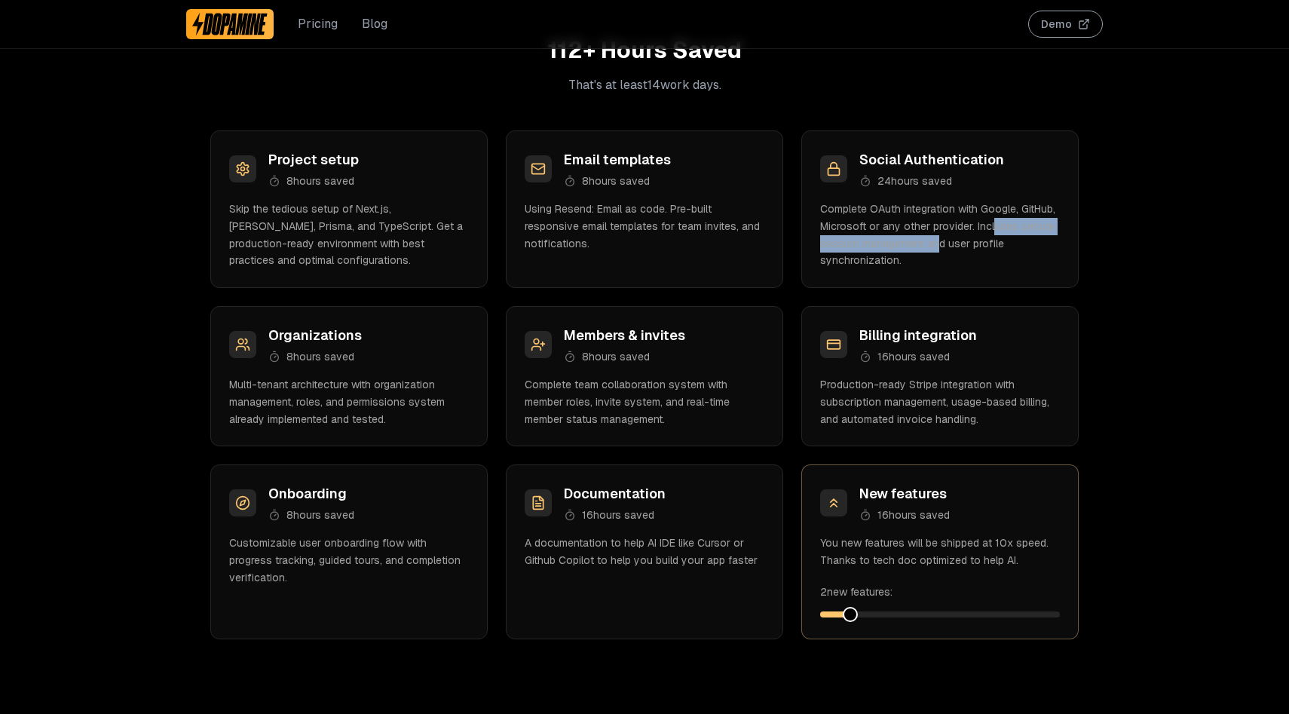
click at [940, 235] on p "Complete OAuth integration with Google, GitHub, Microsoft or any other provider…" at bounding box center [940, 234] width 240 height 69
drag, startPoint x: 969, startPoint y: 241, endPoint x: 966, endPoint y: 262, distance: 21.3
click at [966, 262] on p "Complete OAuth integration with Google, GitHub, Microsoft or any other provider…" at bounding box center [940, 234] width 240 height 69
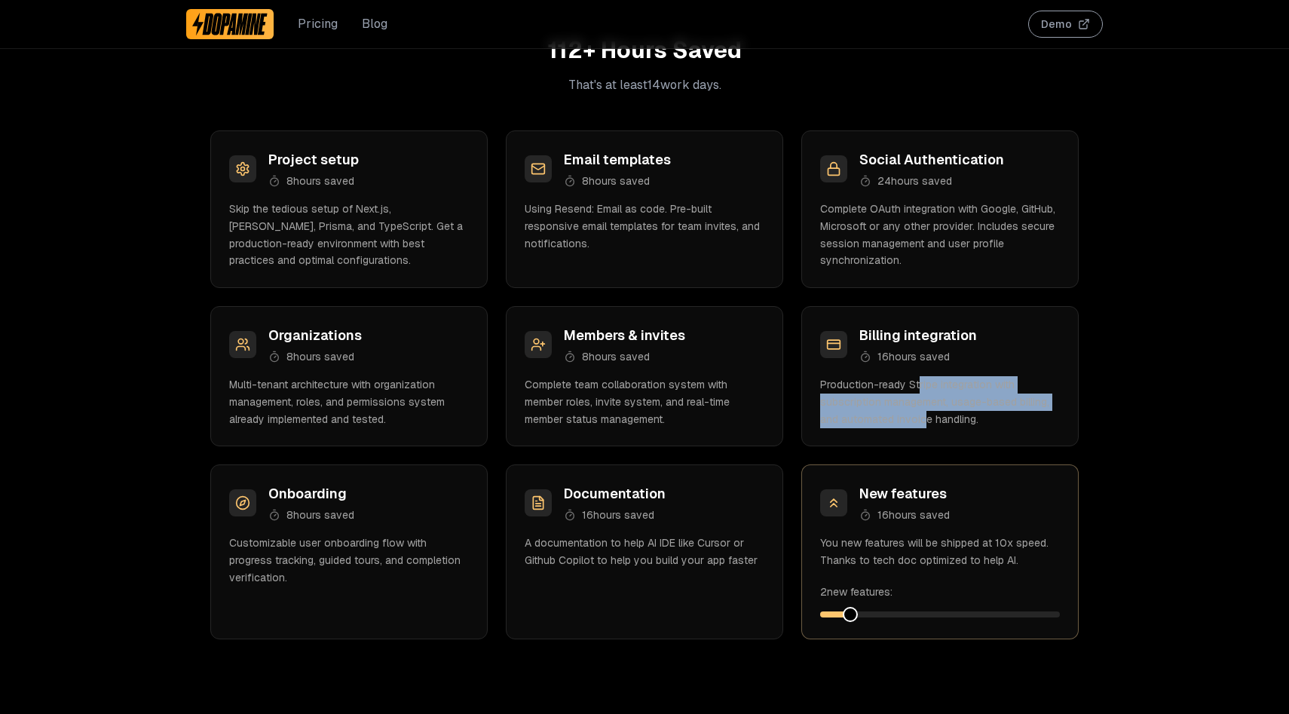
drag, startPoint x: 918, startPoint y: 381, endPoint x: 923, endPoint y: 415, distance: 33.6
click at [923, 415] on p "Production-ready Stripe integration with subscription management, usage-based b…" at bounding box center [940, 401] width 240 height 51
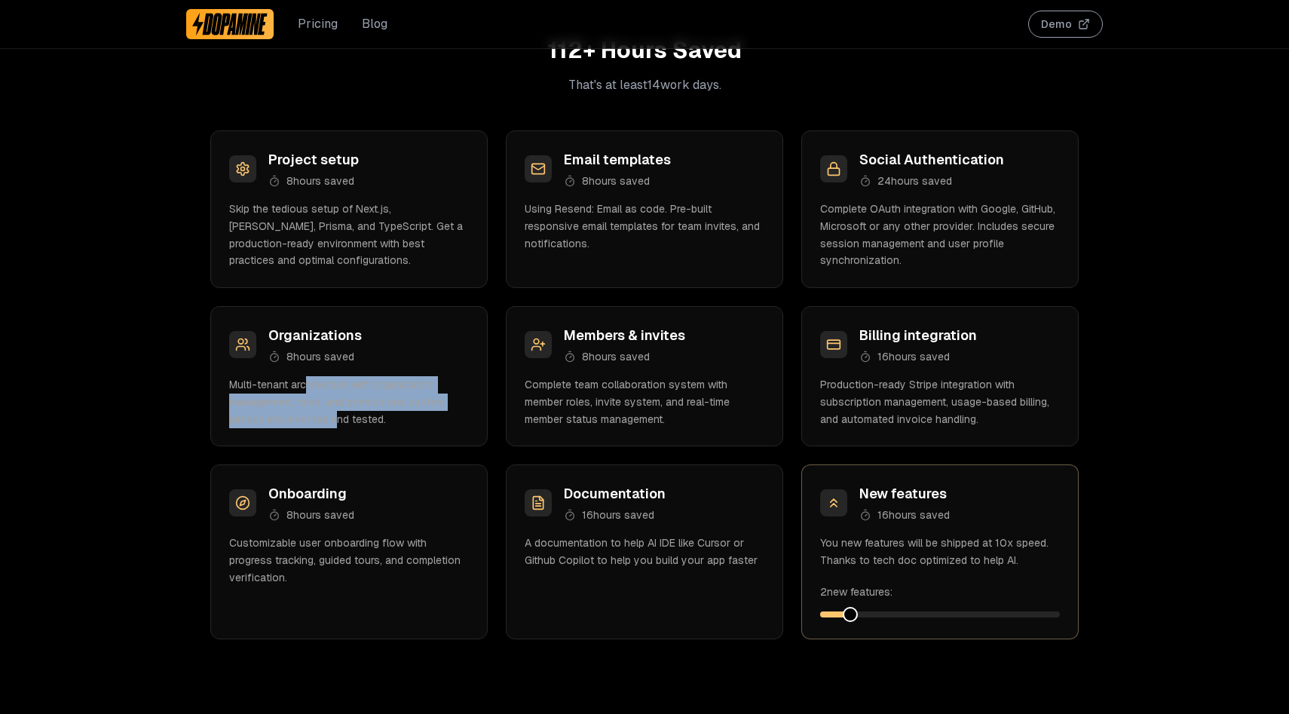
drag, startPoint x: 309, startPoint y: 381, endPoint x: 338, endPoint y: 412, distance: 42.1
click at [338, 412] on p "Multi-tenant architecture with organization management, roles, and permissions …" at bounding box center [349, 401] width 240 height 51
